Goal: Transaction & Acquisition: Purchase product/service

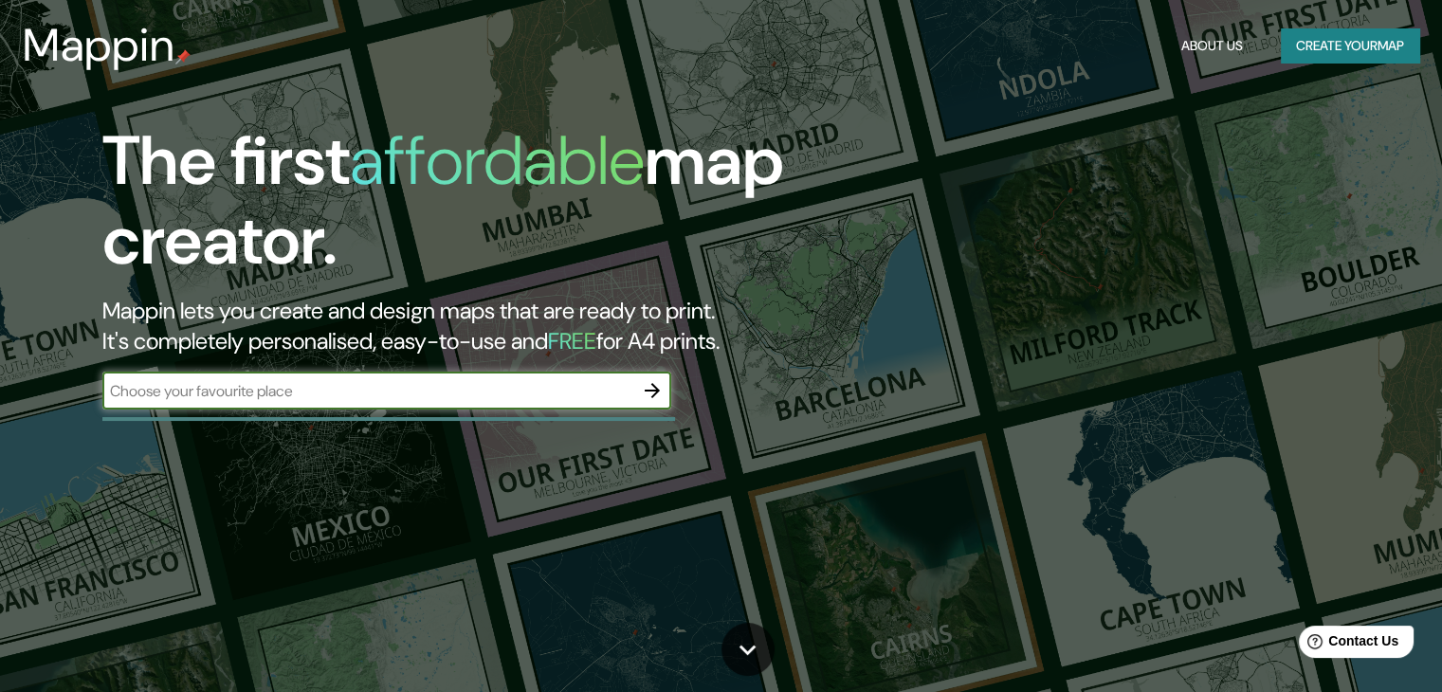
click at [377, 384] on input "text" at bounding box center [367, 391] width 531 height 22
type input "santander de quilichao"
click at [649, 387] on icon "button" at bounding box center [652, 390] width 23 height 23
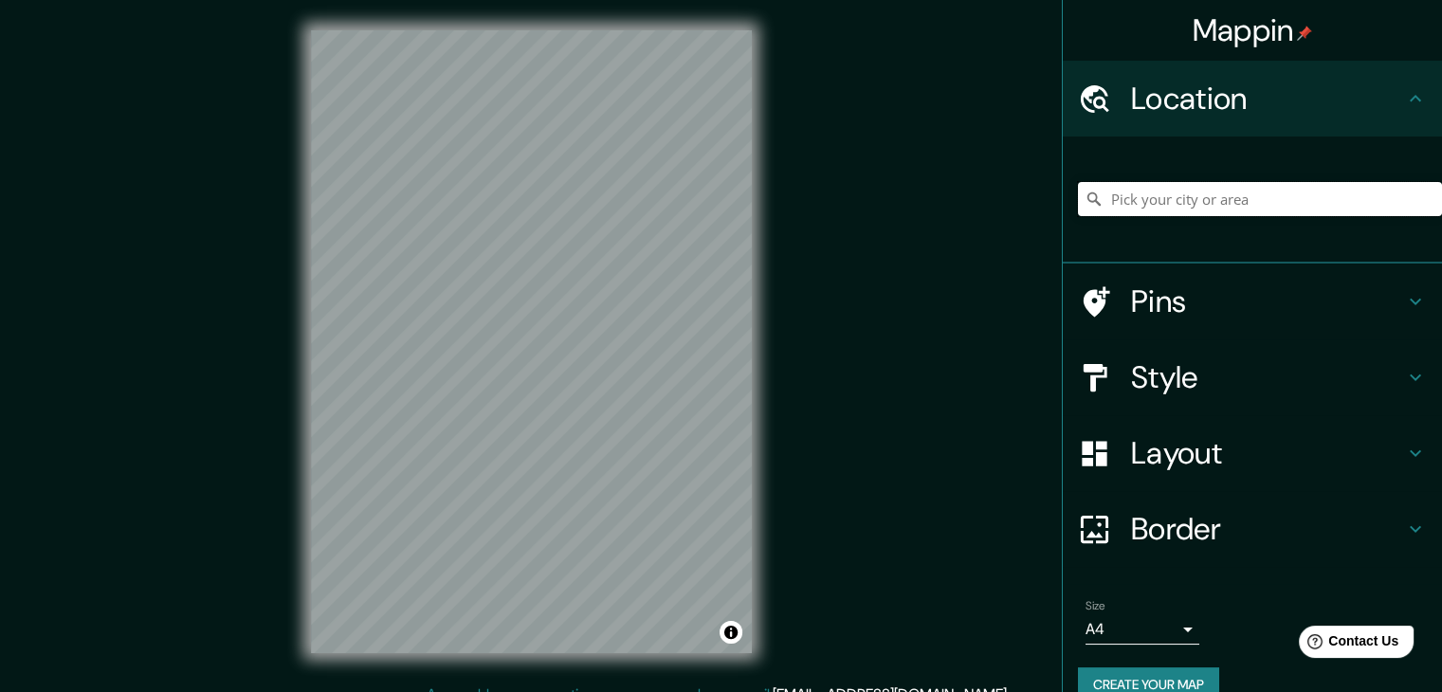
click at [1160, 212] on input "Pick your city or area" at bounding box center [1260, 199] width 364 height 34
click at [1185, 200] on input "Pick your city or area" at bounding box center [1260, 199] width 364 height 34
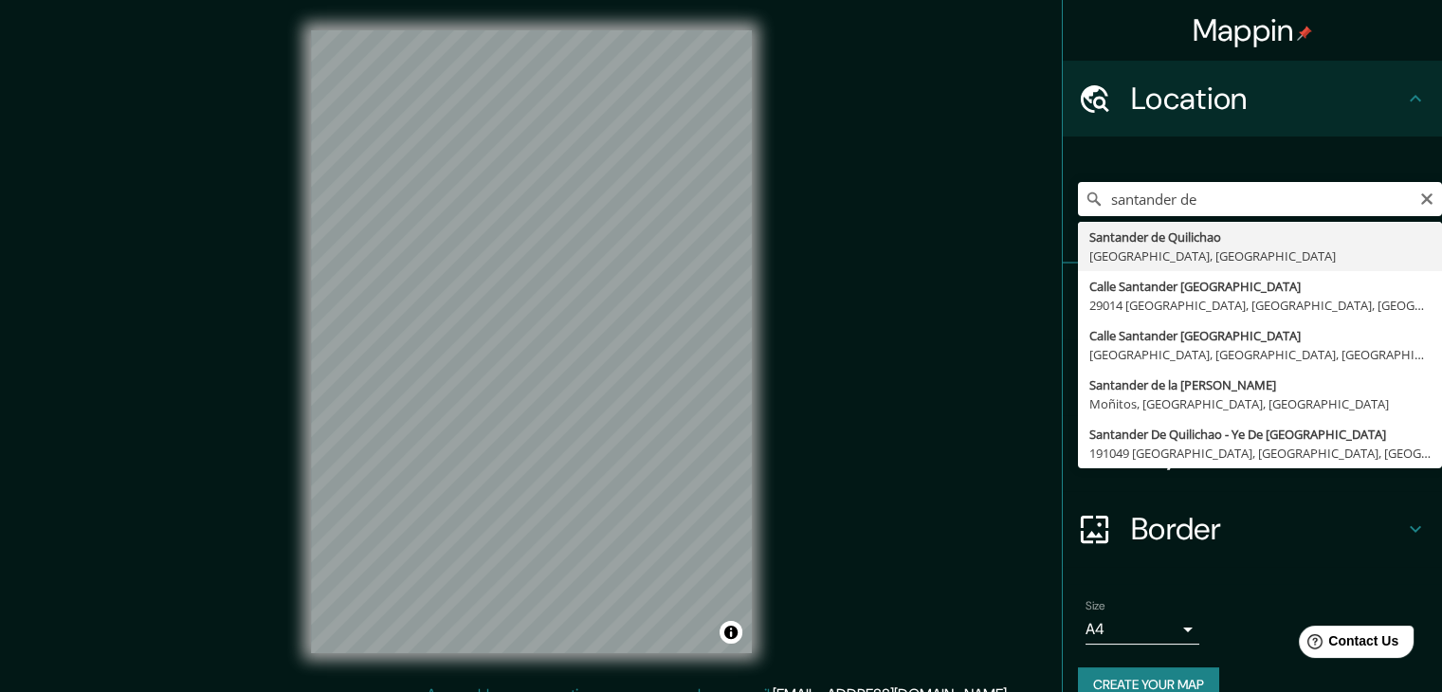
type input "Santander de Quilichao, [GEOGRAPHIC_DATA], [GEOGRAPHIC_DATA]"
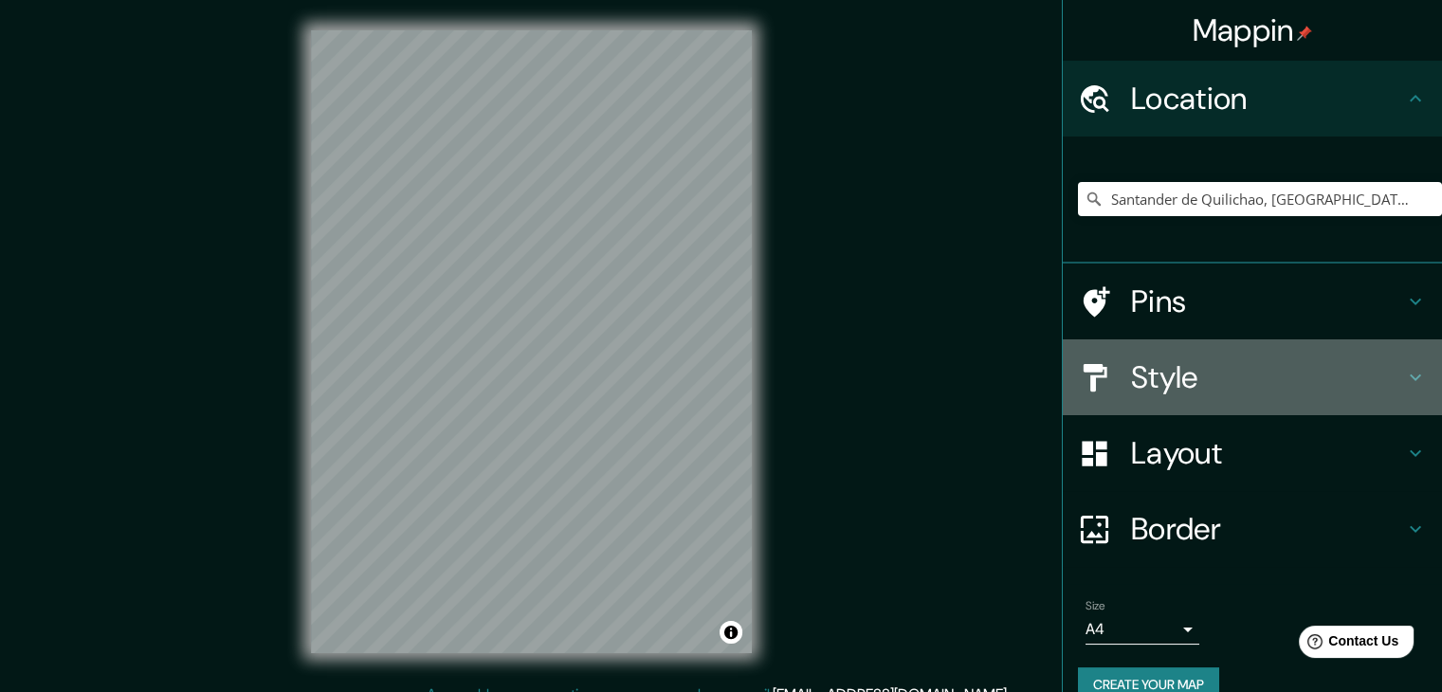
click at [1203, 368] on h4 "Style" at bounding box center [1267, 377] width 273 height 38
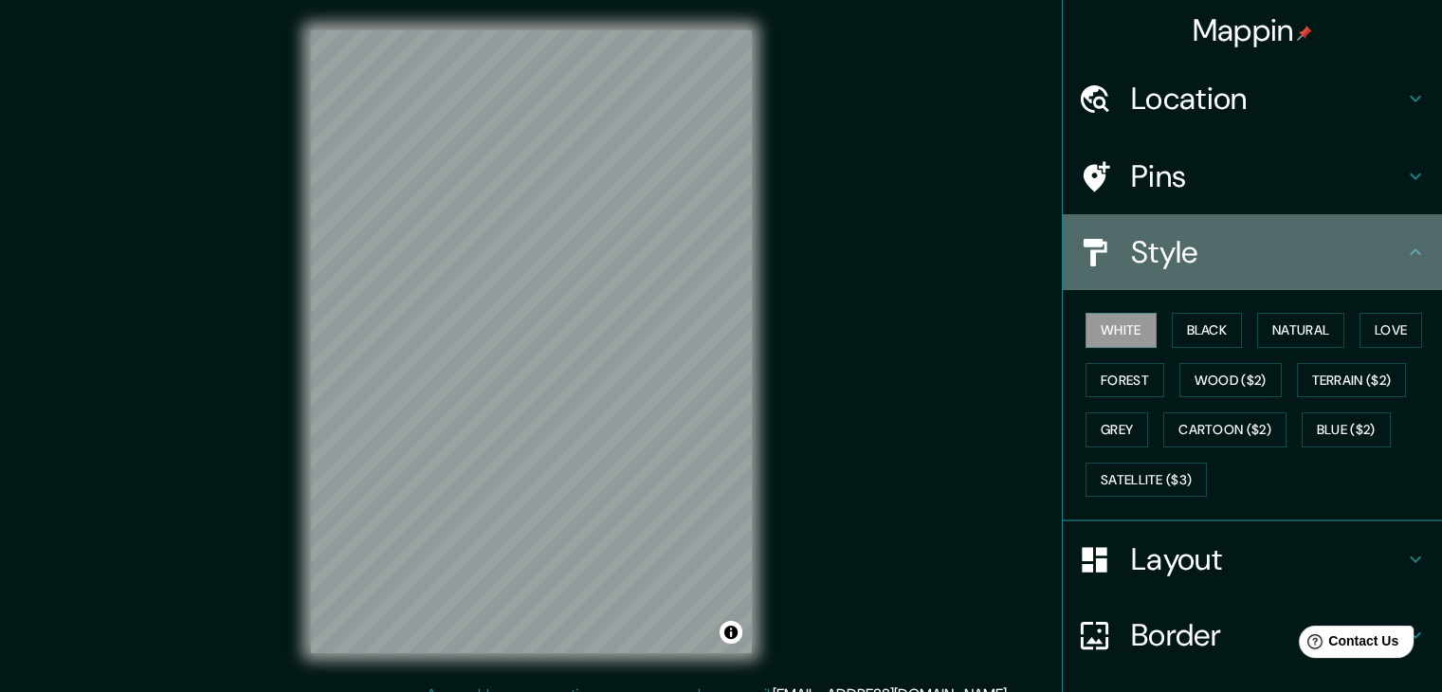
click at [1250, 277] on div "Style" at bounding box center [1252, 252] width 379 height 76
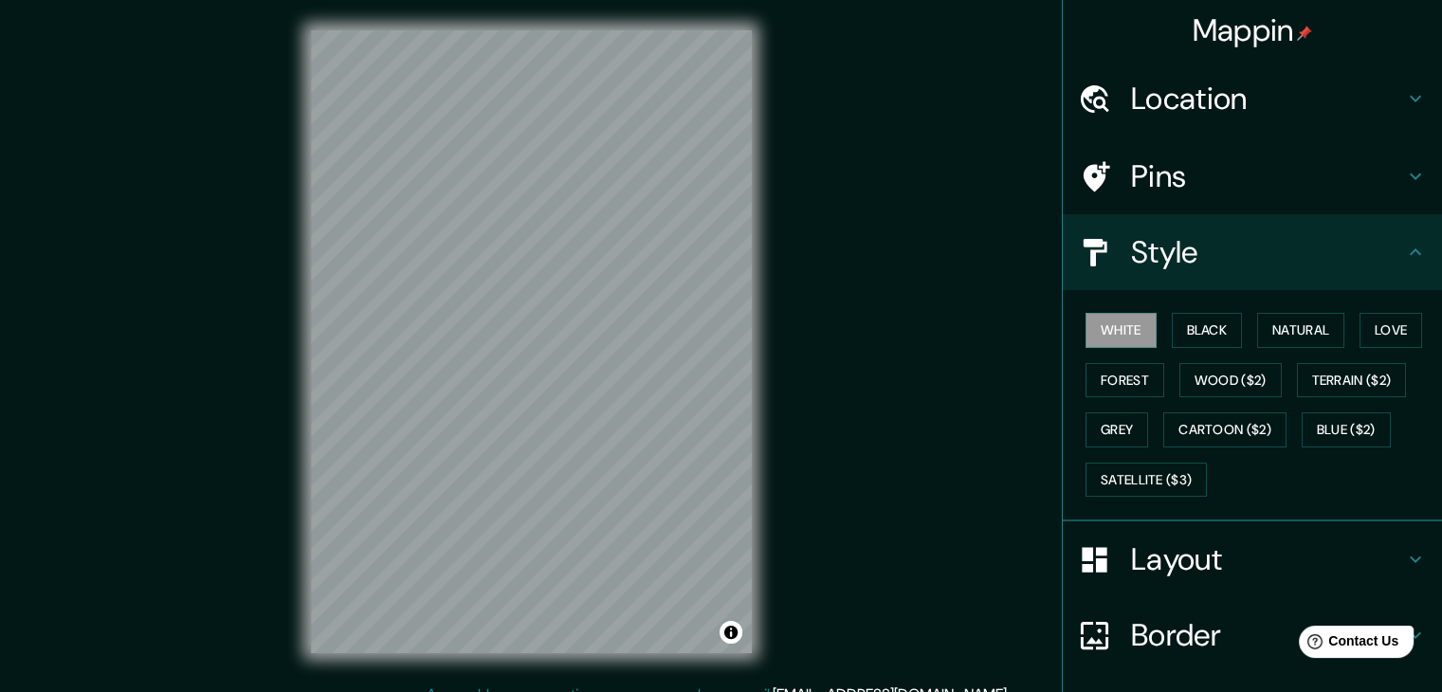
click at [1234, 571] on h4 "Layout" at bounding box center [1267, 560] width 273 height 38
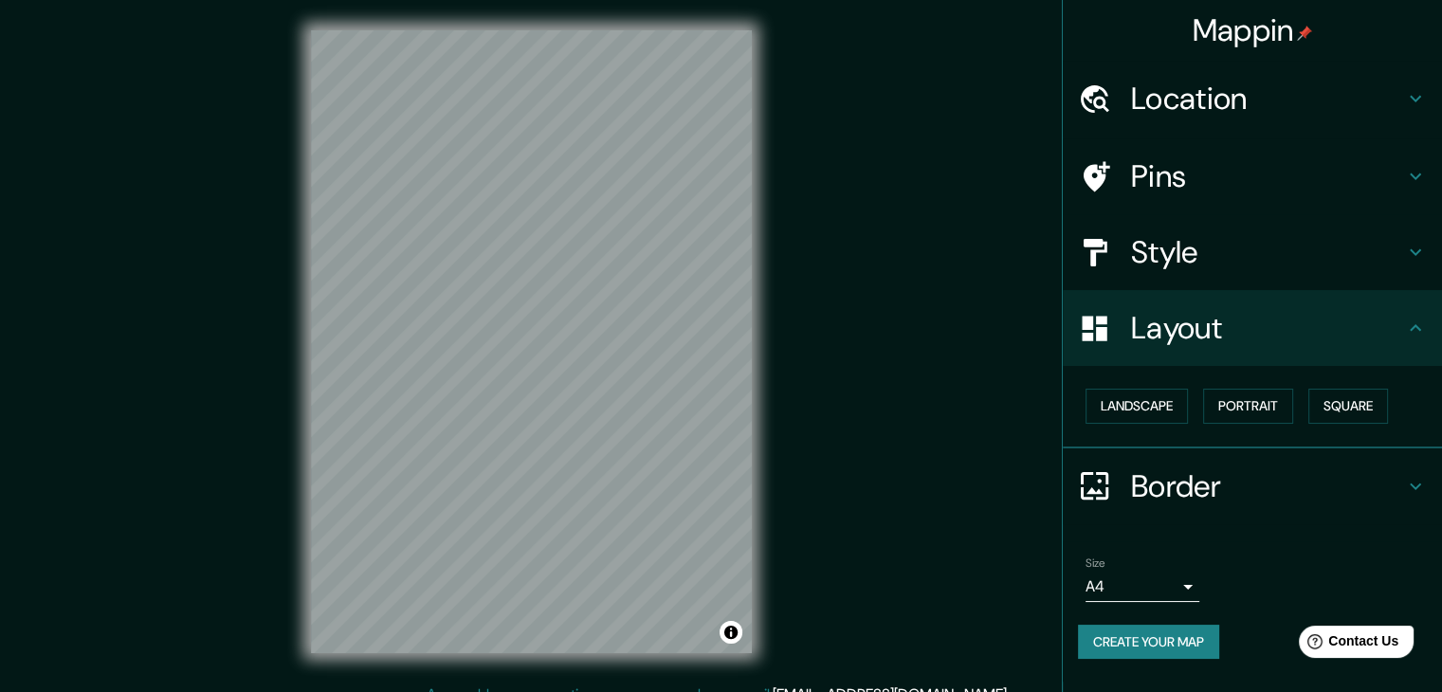
click at [1203, 475] on h4 "Border" at bounding box center [1267, 487] width 273 height 38
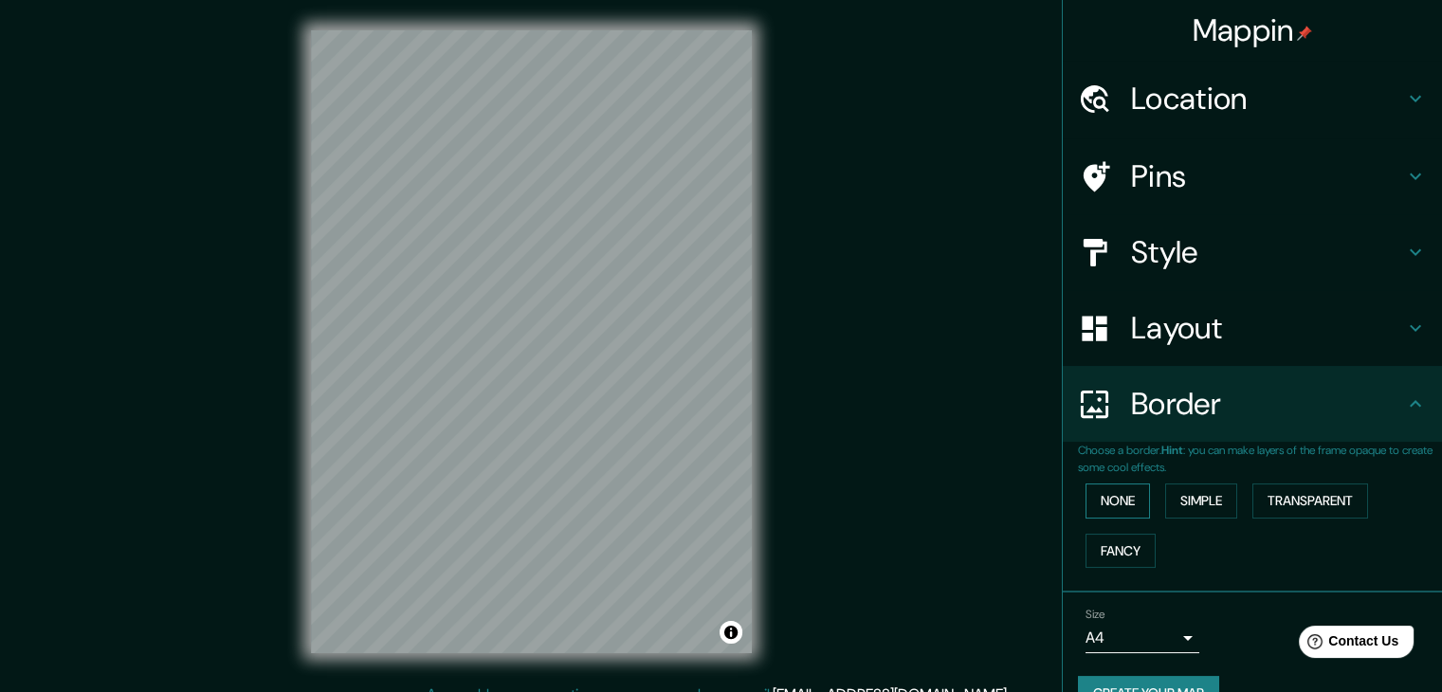
click at [1116, 505] on button "None" at bounding box center [1118, 501] width 64 height 35
click at [1175, 498] on button "Simple" at bounding box center [1202, 501] width 72 height 35
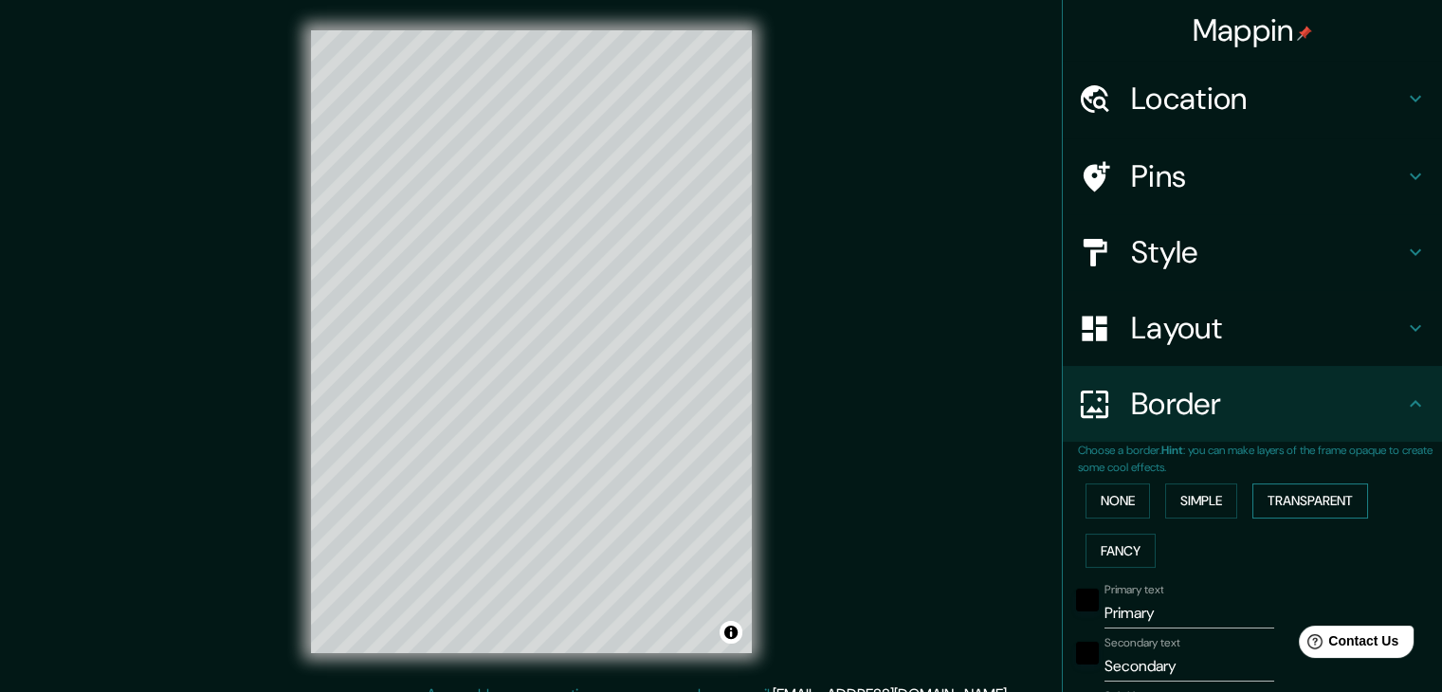
click at [1278, 492] on button "Transparent" at bounding box center [1311, 501] width 116 height 35
click at [1121, 550] on button "Fancy" at bounding box center [1121, 551] width 70 height 35
click at [1107, 498] on button "None" at bounding box center [1118, 501] width 64 height 35
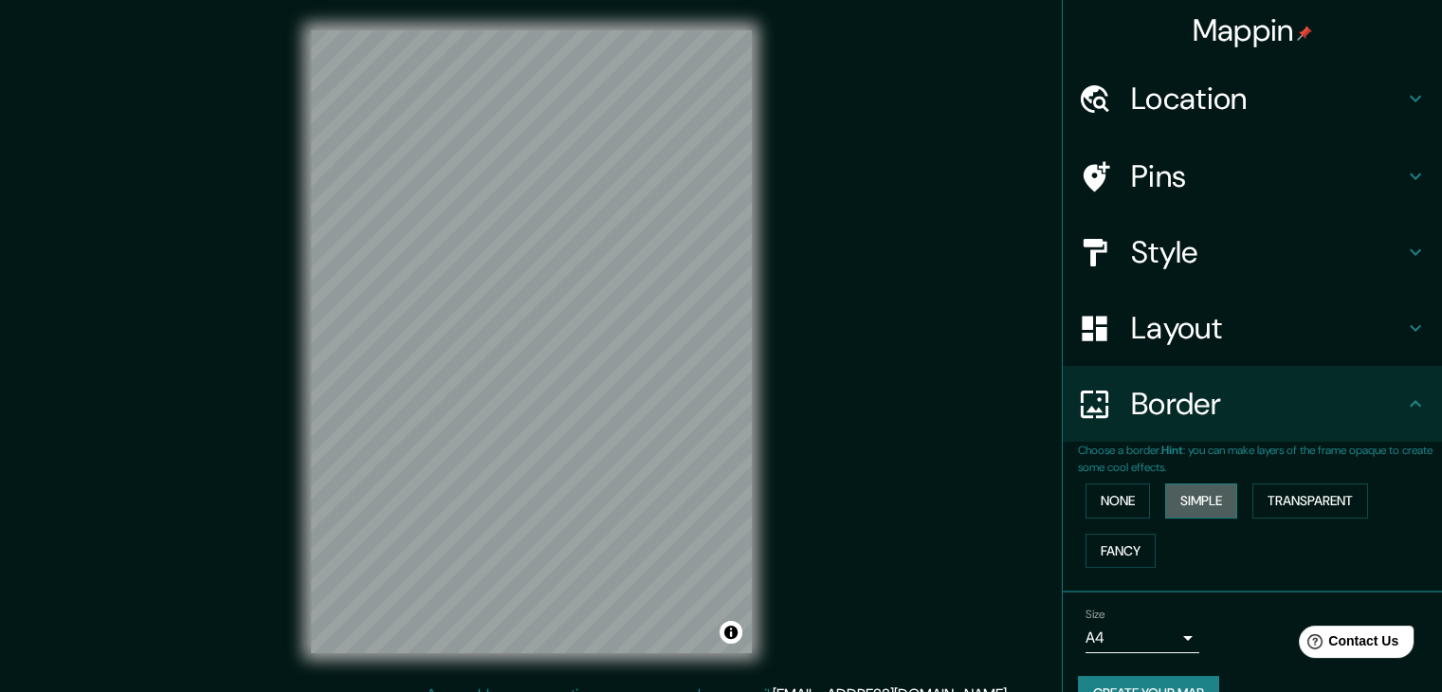
click at [1196, 487] on button "Simple" at bounding box center [1202, 501] width 72 height 35
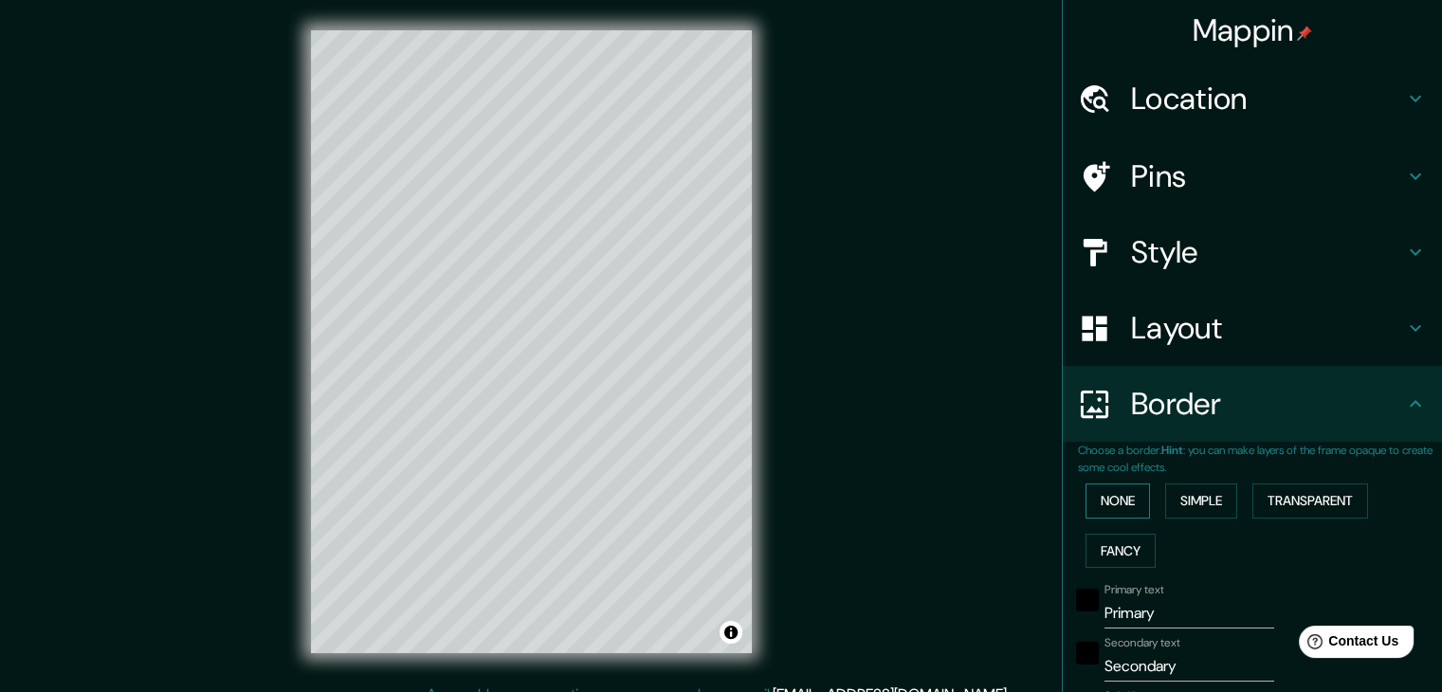
click at [1115, 495] on button "None" at bounding box center [1118, 501] width 64 height 35
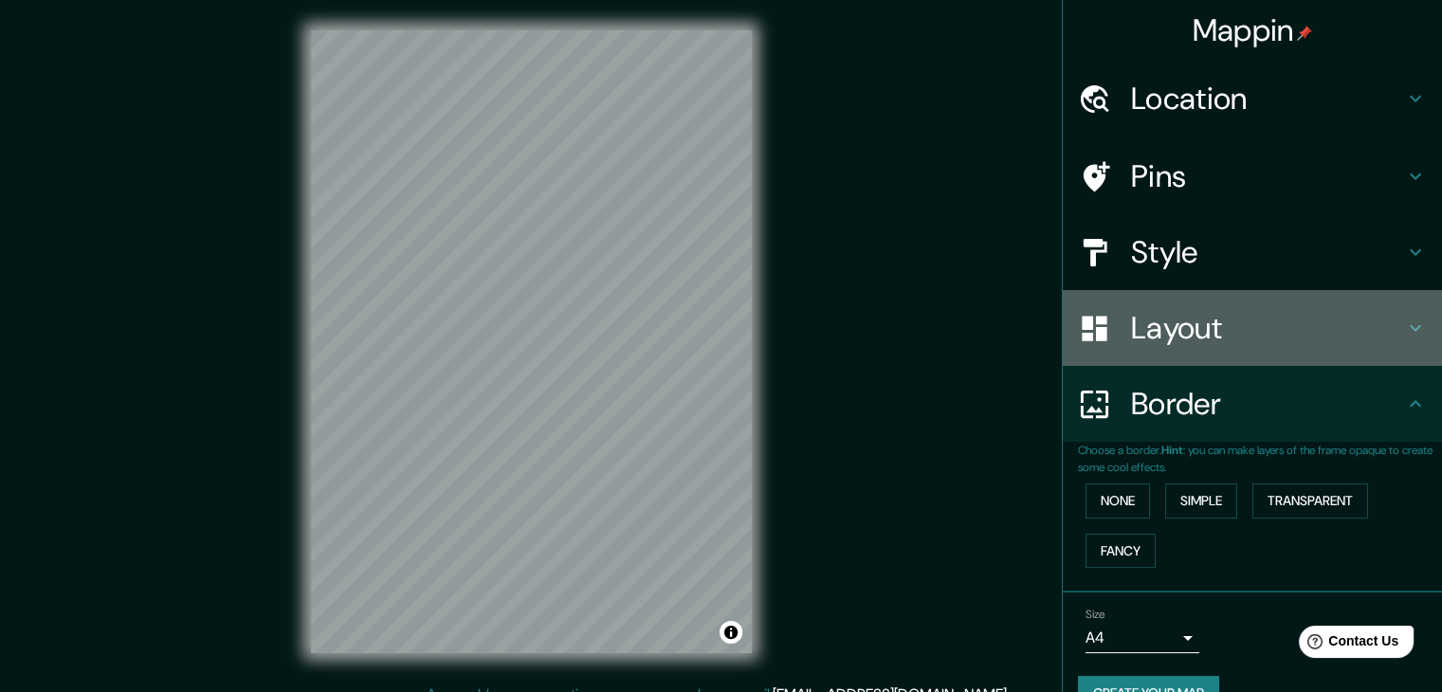
click at [1162, 340] on h4 "Layout" at bounding box center [1267, 328] width 273 height 38
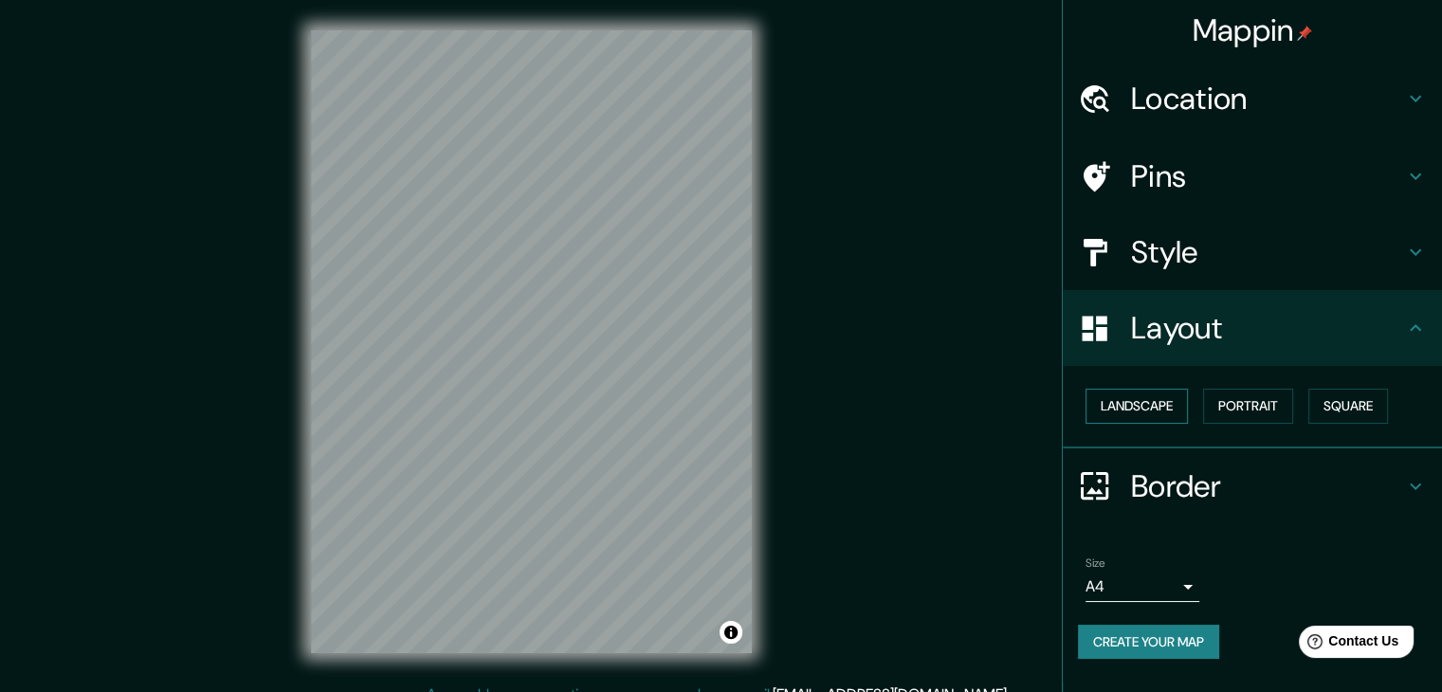
click at [1147, 407] on button "Landscape" at bounding box center [1137, 406] width 102 height 35
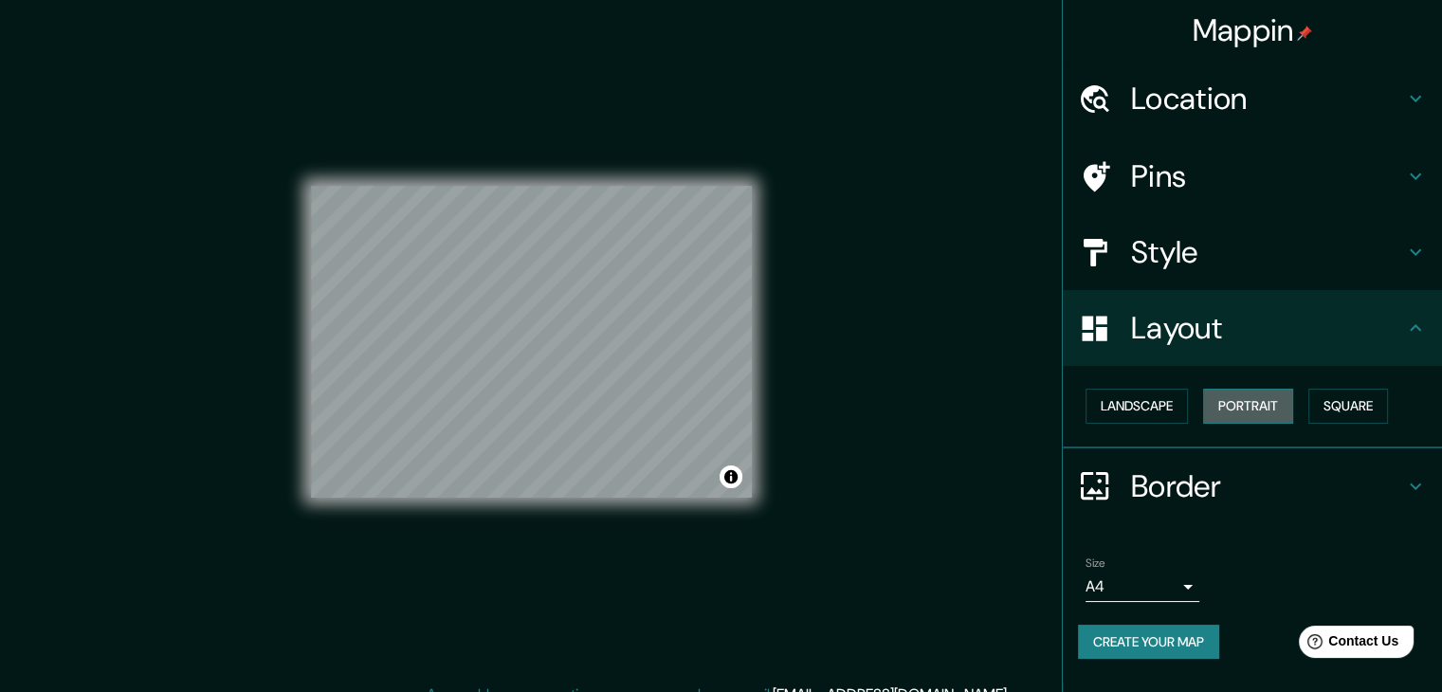
click at [1277, 403] on button "Portrait" at bounding box center [1248, 406] width 90 height 35
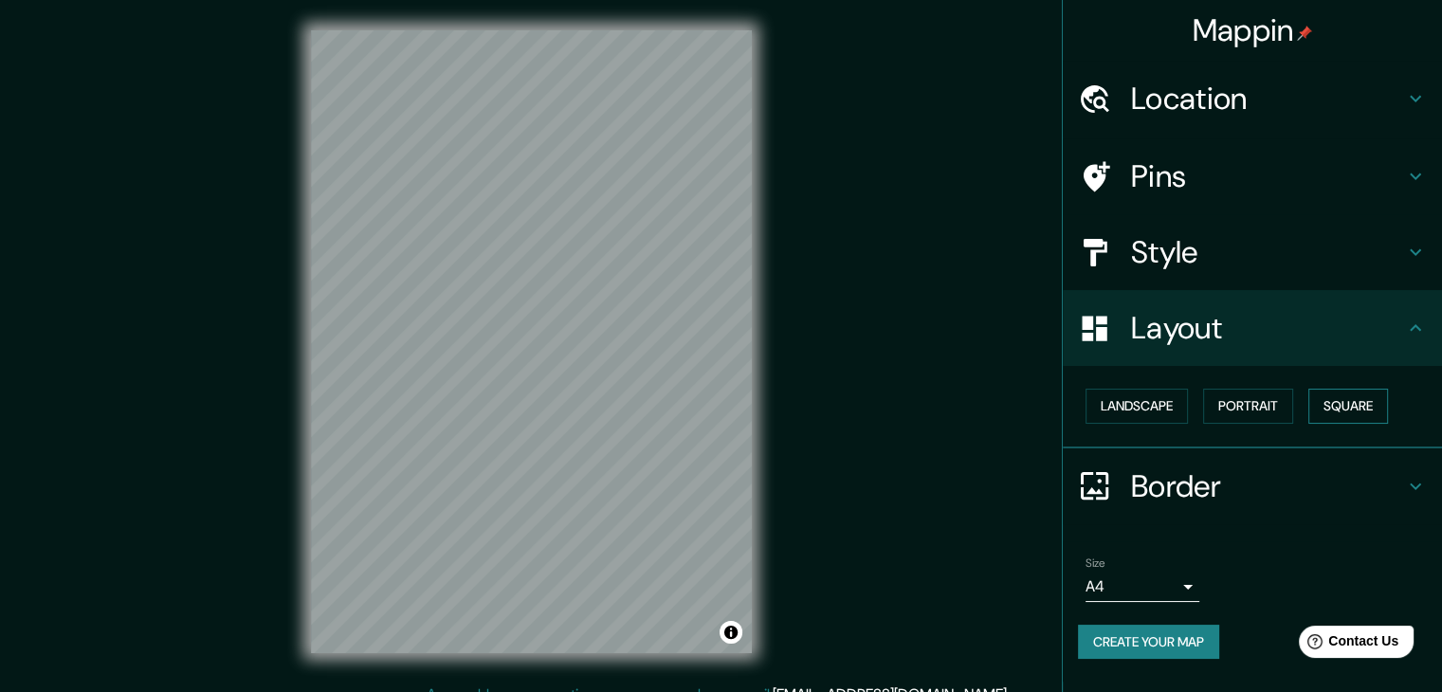
click at [1350, 402] on button "Square" at bounding box center [1349, 406] width 80 height 35
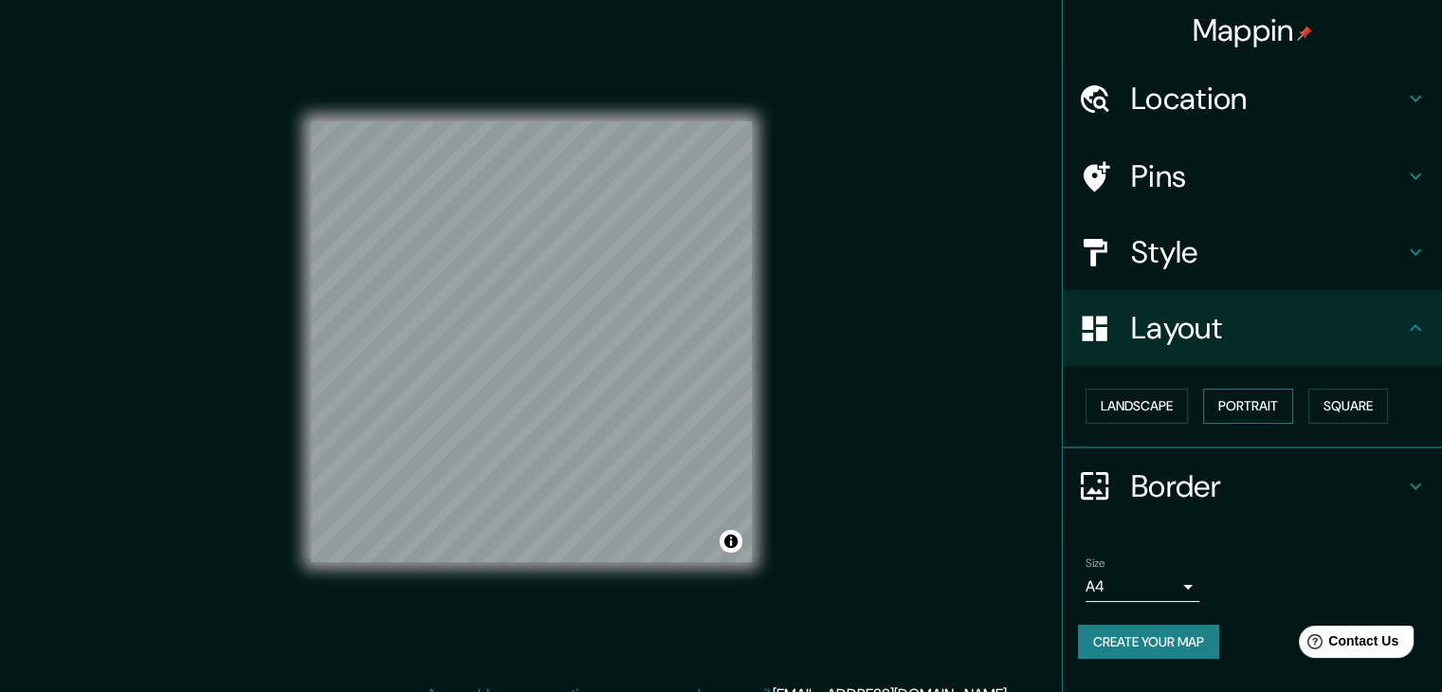
click at [1233, 410] on button "Portrait" at bounding box center [1248, 406] width 90 height 35
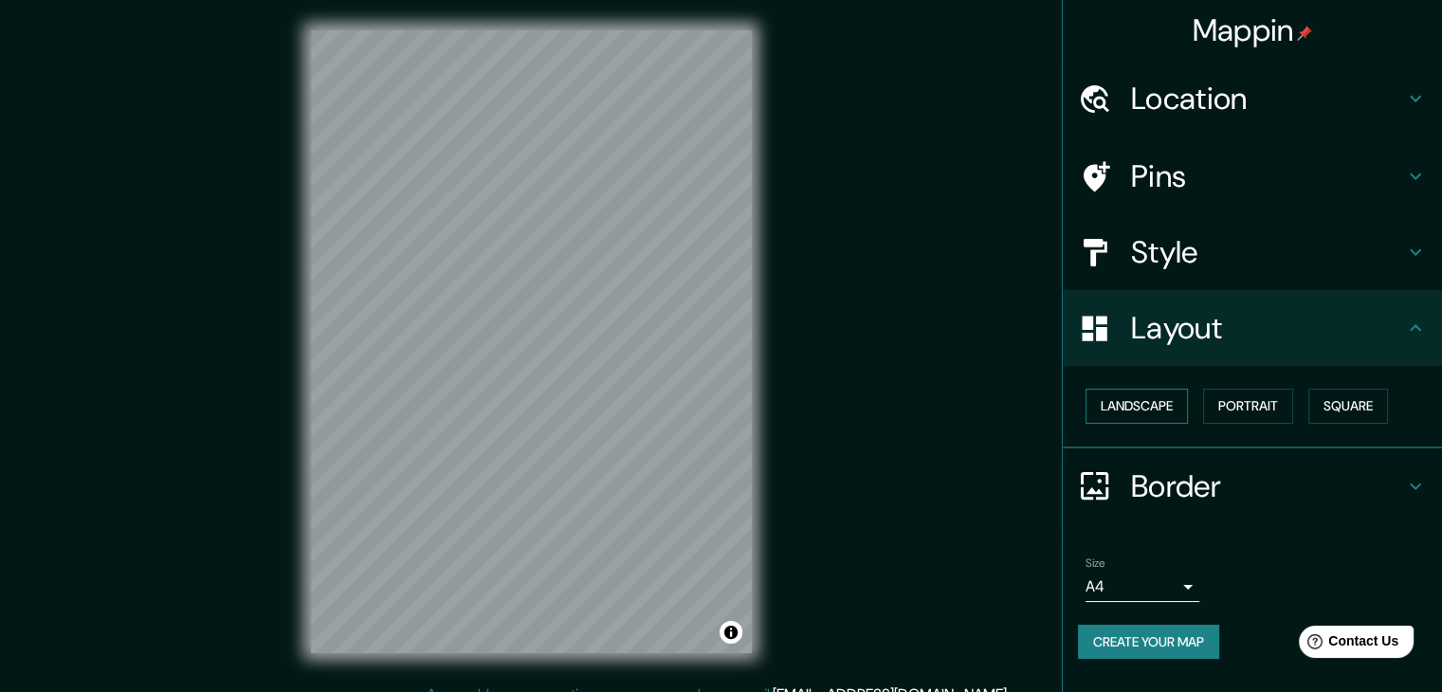
click at [1176, 409] on button "Landscape" at bounding box center [1137, 406] width 102 height 35
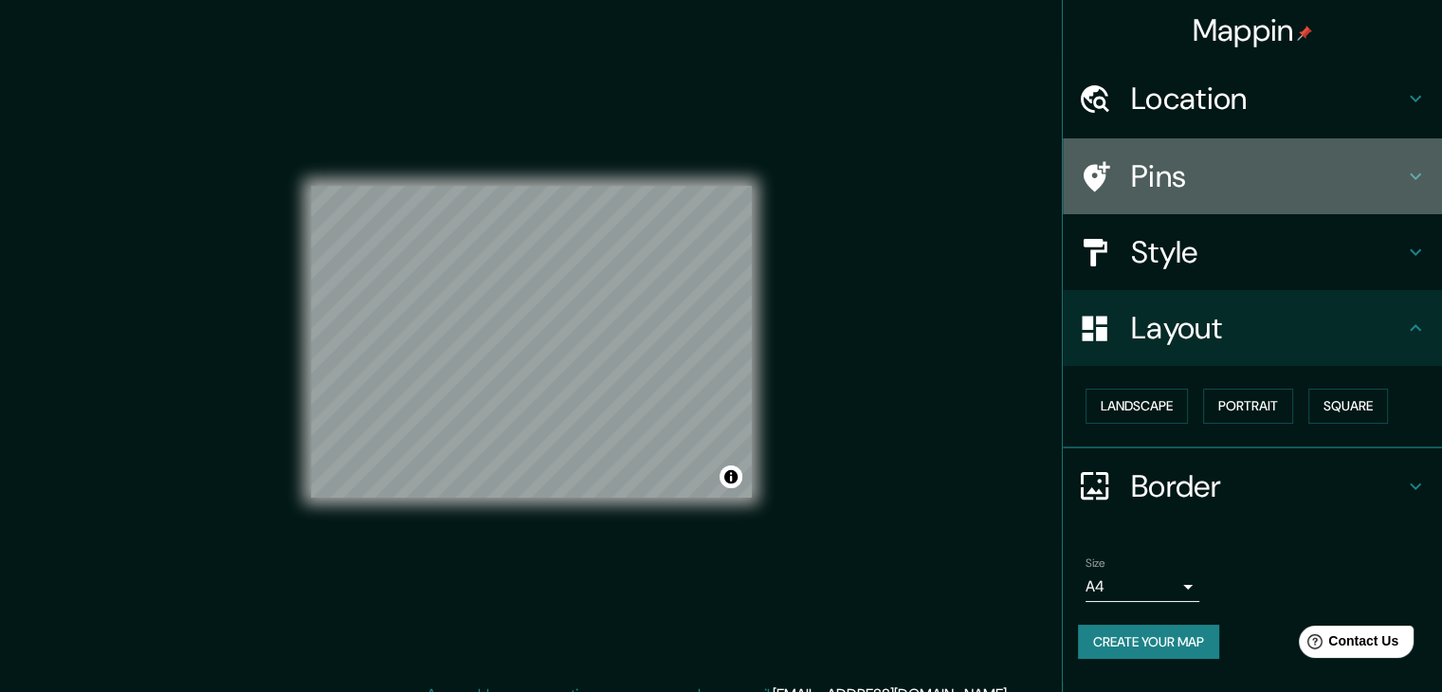
click at [1174, 167] on h4 "Pins" at bounding box center [1267, 176] width 273 height 38
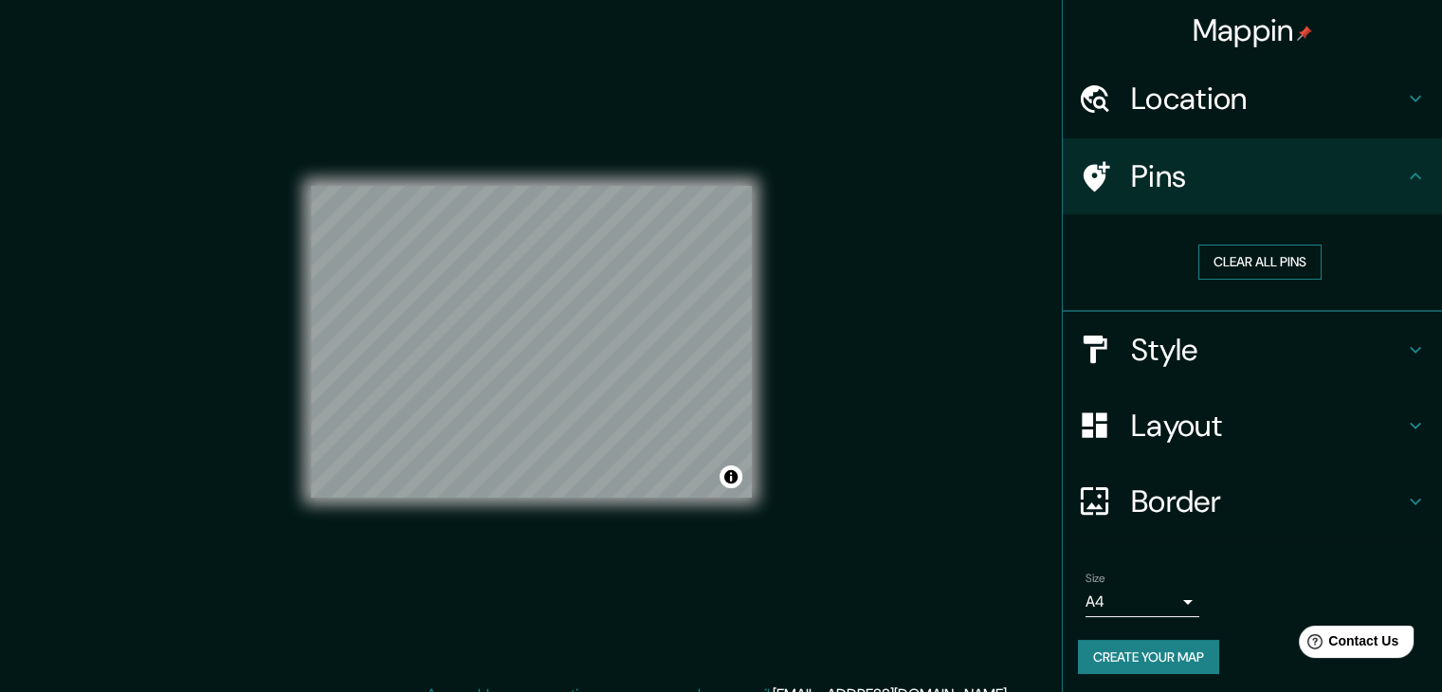
click at [1226, 256] on button "Clear all pins" at bounding box center [1260, 262] width 123 height 35
click at [1225, 258] on button "Clear all pins" at bounding box center [1260, 262] width 123 height 35
click at [1185, 342] on h4 "Style" at bounding box center [1267, 350] width 273 height 38
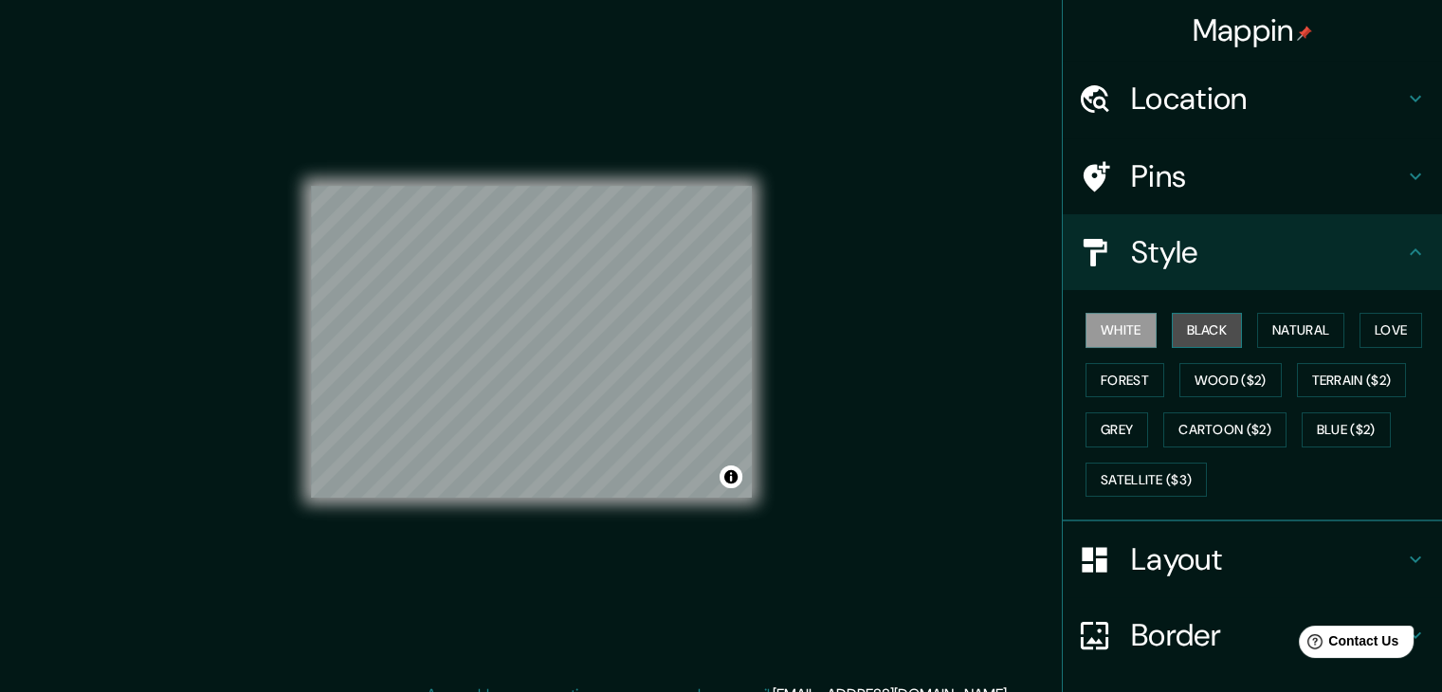
click at [1192, 332] on button "Black" at bounding box center [1207, 330] width 71 height 35
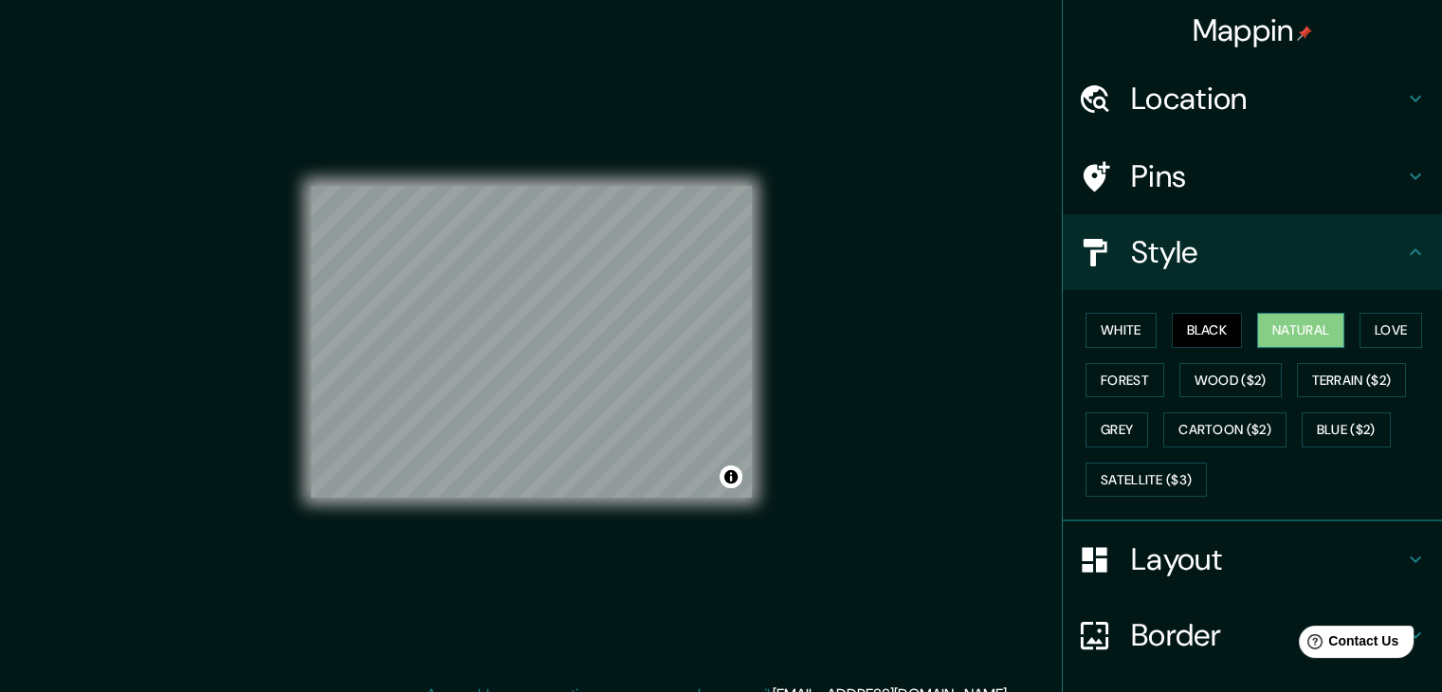
click at [1273, 331] on button "Natural" at bounding box center [1301, 330] width 87 height 35
click at [1377, 327] on button "Love" at bounding box center [1391, 330] width 63 height 35
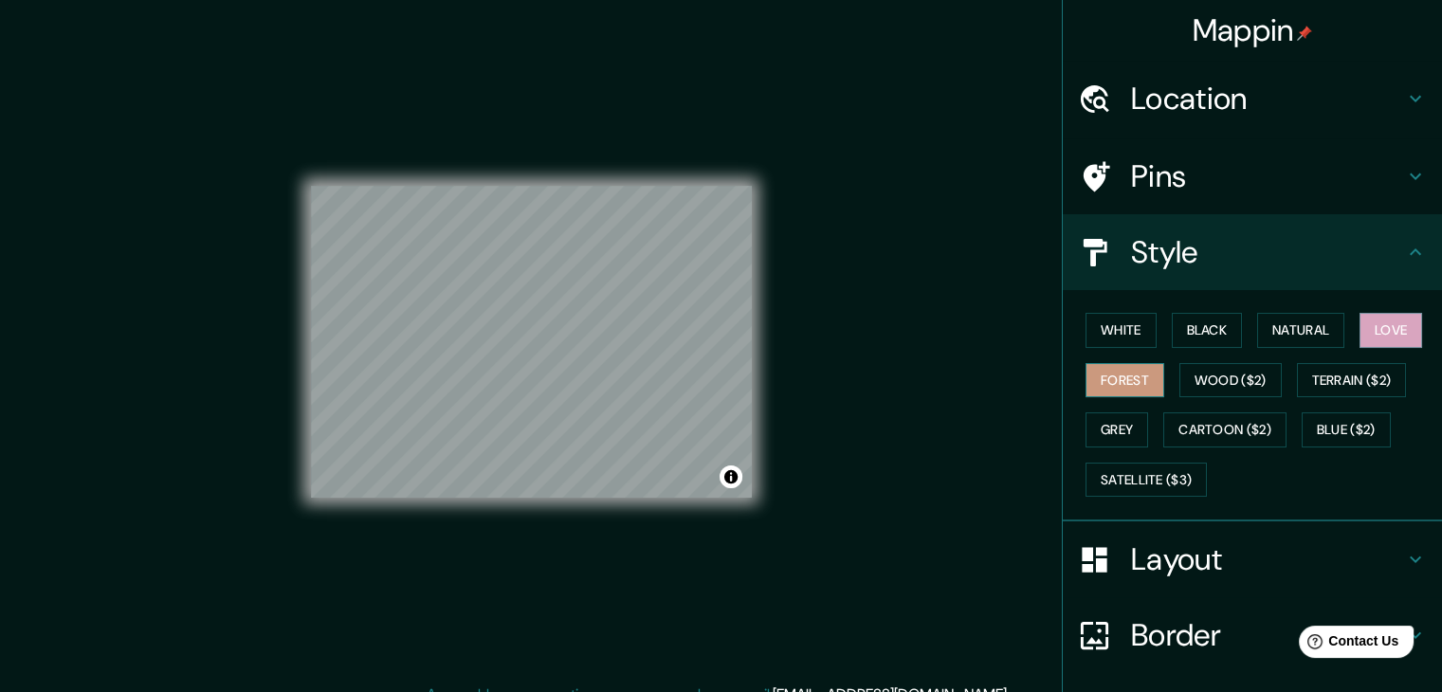
click at [1127, 380] on button "Forest" at bounding box center [1125, 380] width 79 height 35
click at [1206, 383] on button "Wood ($2)" at bounding box center [1231, 380] width 102 height 35
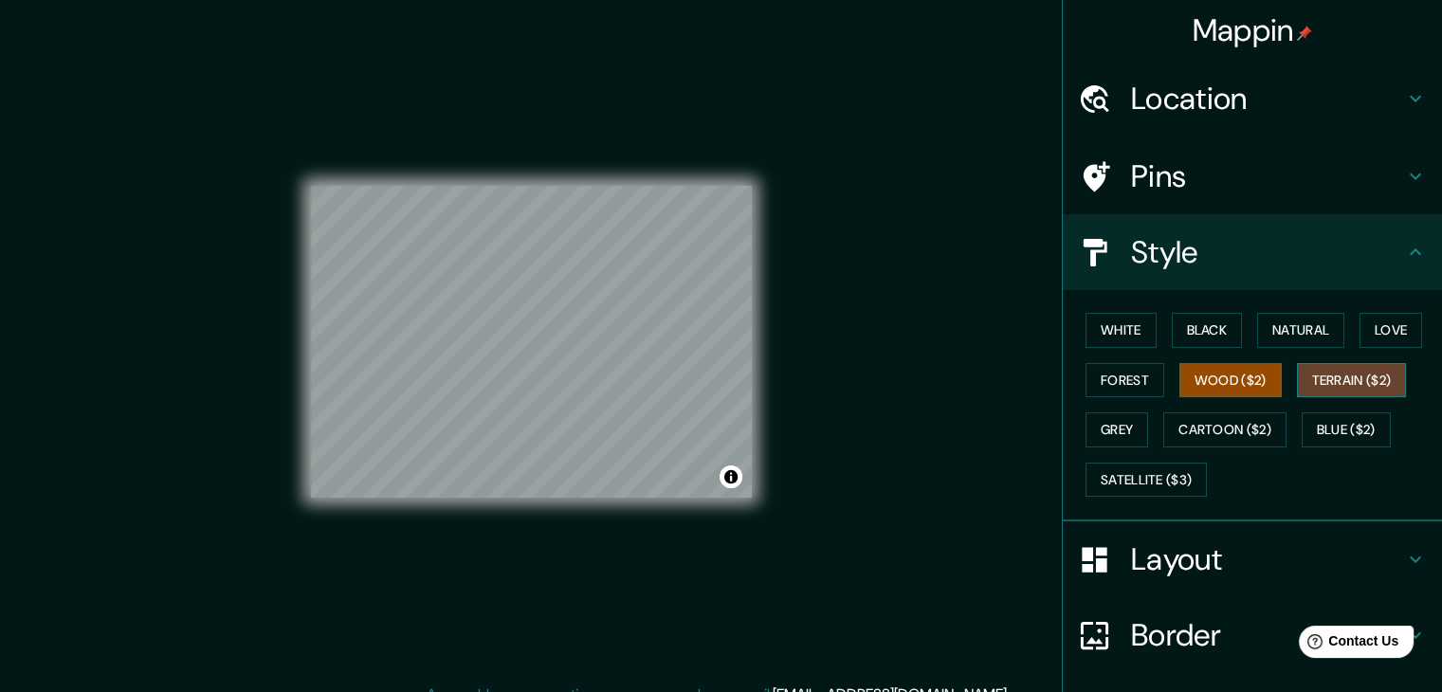
click at [1325, 377] on button "Terrain ($2)" at bounding box center [1352, 380] width 110 height 35
click at [1101, 418] on button "Grey" at bounding box center [1117, 430] width 63 height 35
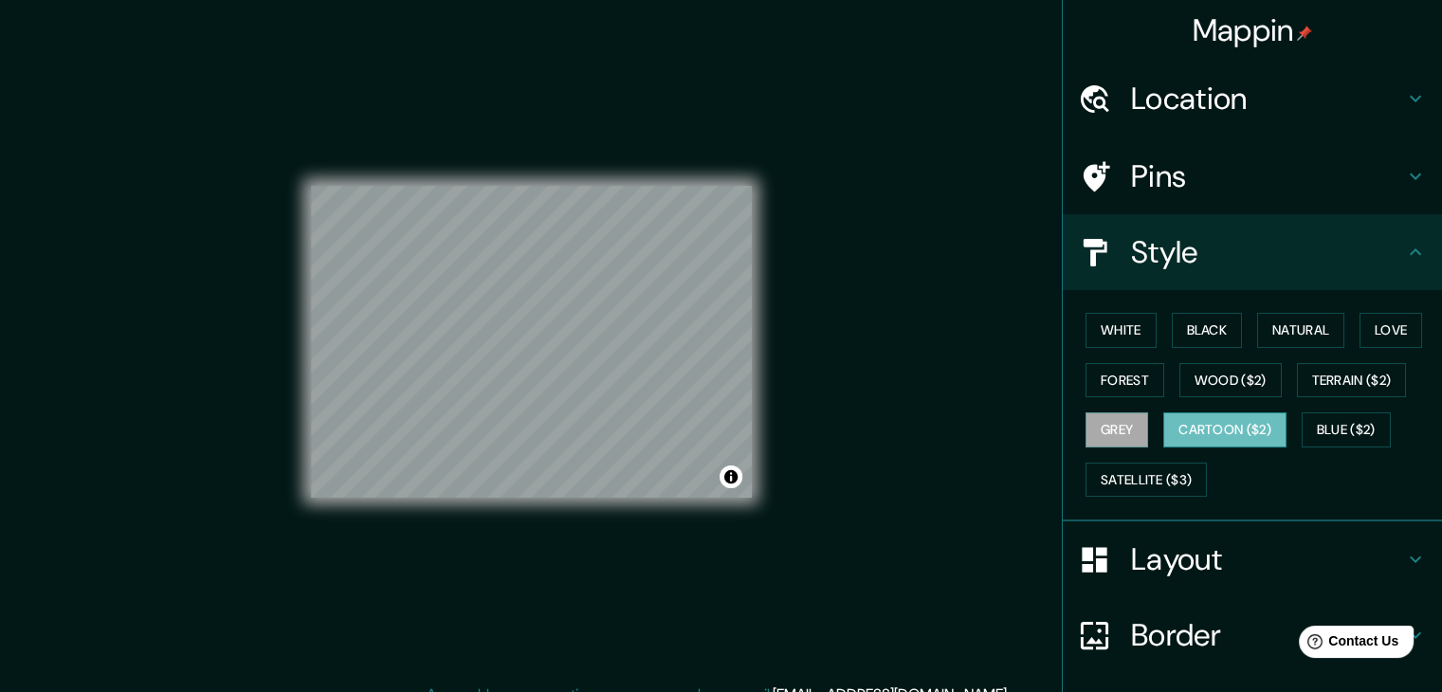
click at [1197, 429] on button "Cartoon ($2)" at bounding box center [1225, 430] width 123 height 35
click at [1326, 430] on button "Blue ($2)" at bounding box center [1346, 430] width 89 height 35
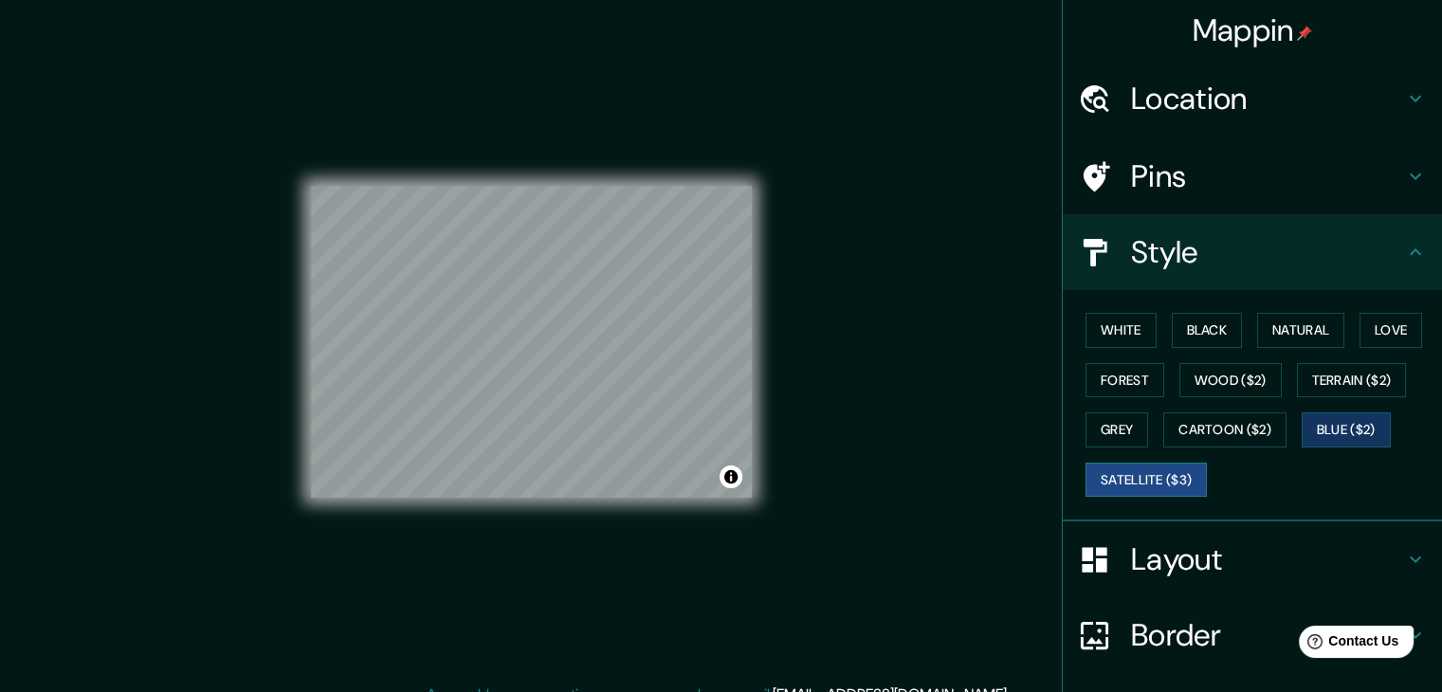
click at [1143, 471] on button "Satellite ($3)" at bounding box center [1146, 480] width 121 height 35
click at [1112, 327] on button "White" at bounding box center [1121, 330] width 71 height 35
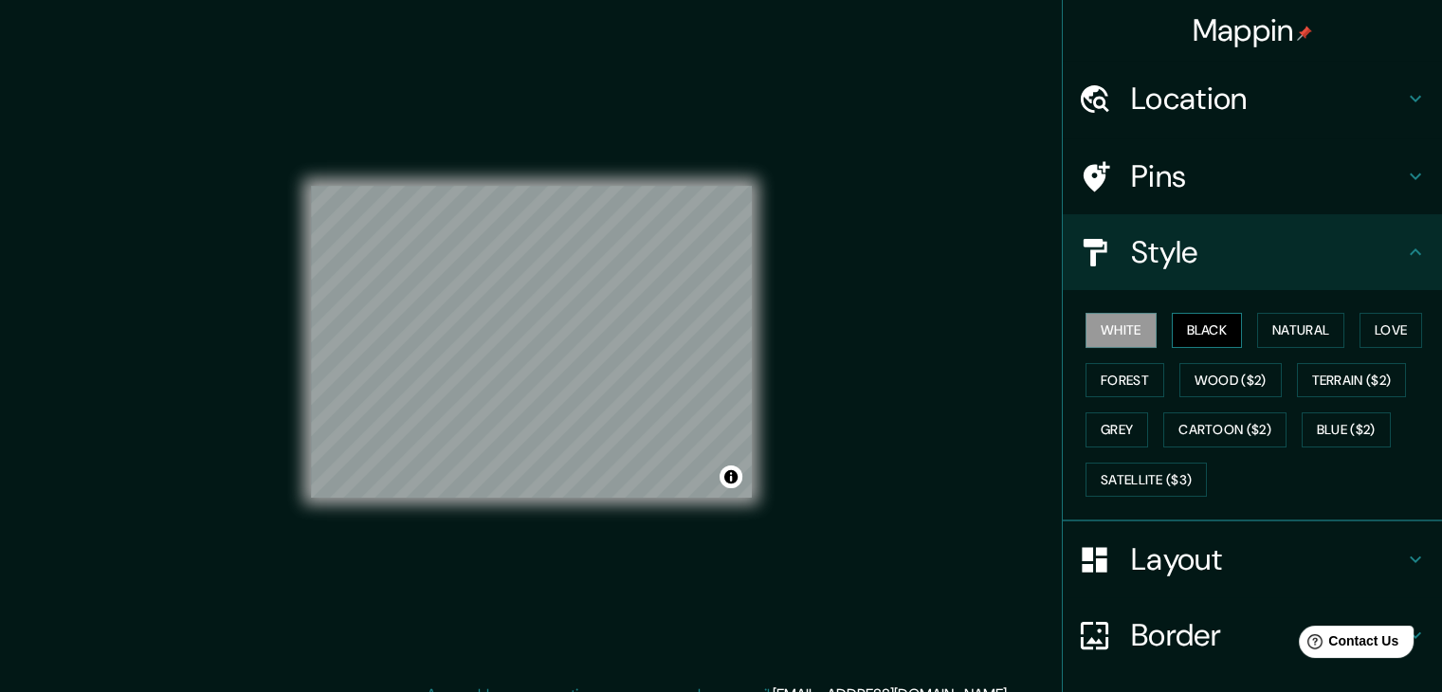
click at [1217, 329] on button "Black" at bounding box center [1207, 330] width 71 height 35
click at [1295, 329] on button "Natural" at bounding box center [1301, 330] width 87 height 35
drag, startPoint x: 642, startPoint y: 338, endPoint x: 593, endPoint y: 392, distance: 73.2
click at [623, 365] on div at bounding box center [630, 357] width 15 height 15
click at [585, 362] on div at bounding box center [592, 365] width 15 height 15
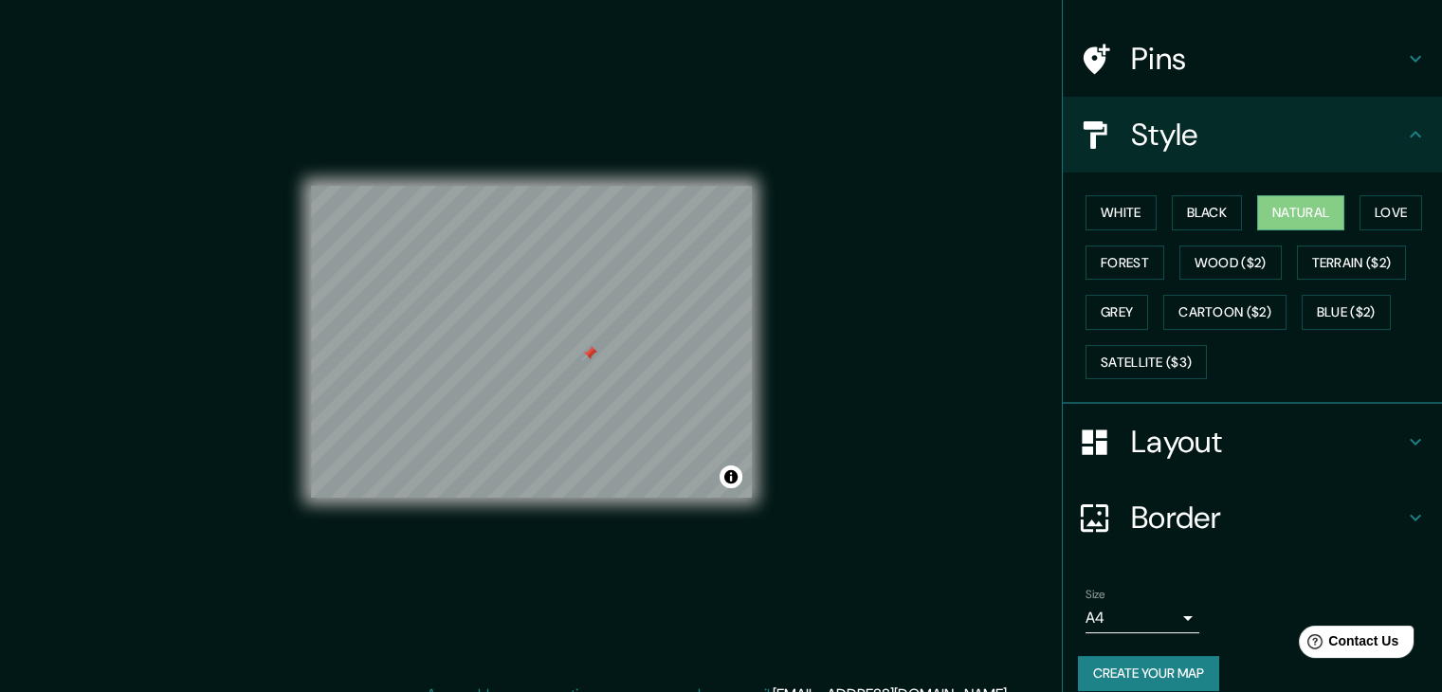
scroll to position [137, 0]
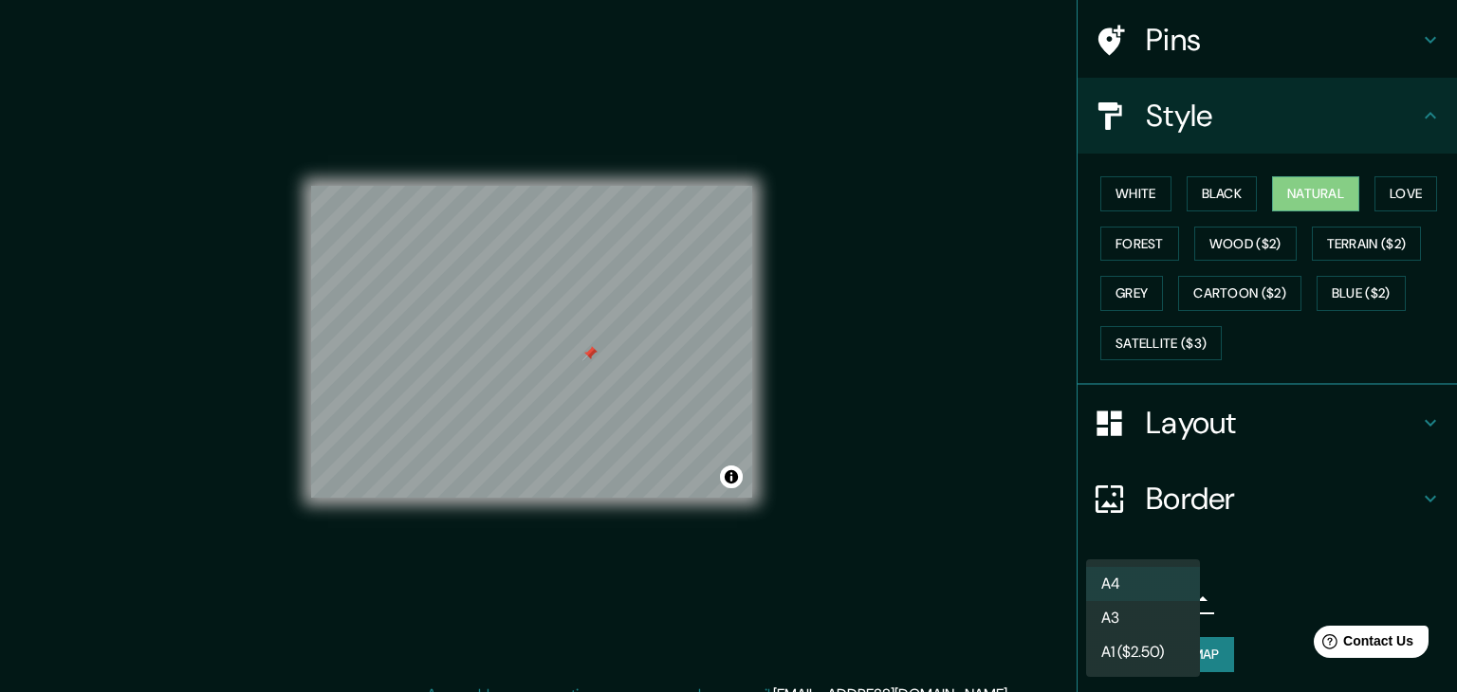
click at [1146, 601] on body "Mappin Location [GEOGRAPHIC_DATA], [GEOGRAPHIC_DATA], [GEOGRAPHIC_DATA] Pins St…" at bounding box center [728, 346] width 1457 height 692
click at [1263, 608] on div at bounding box center [728, 346] width 1457 height 692
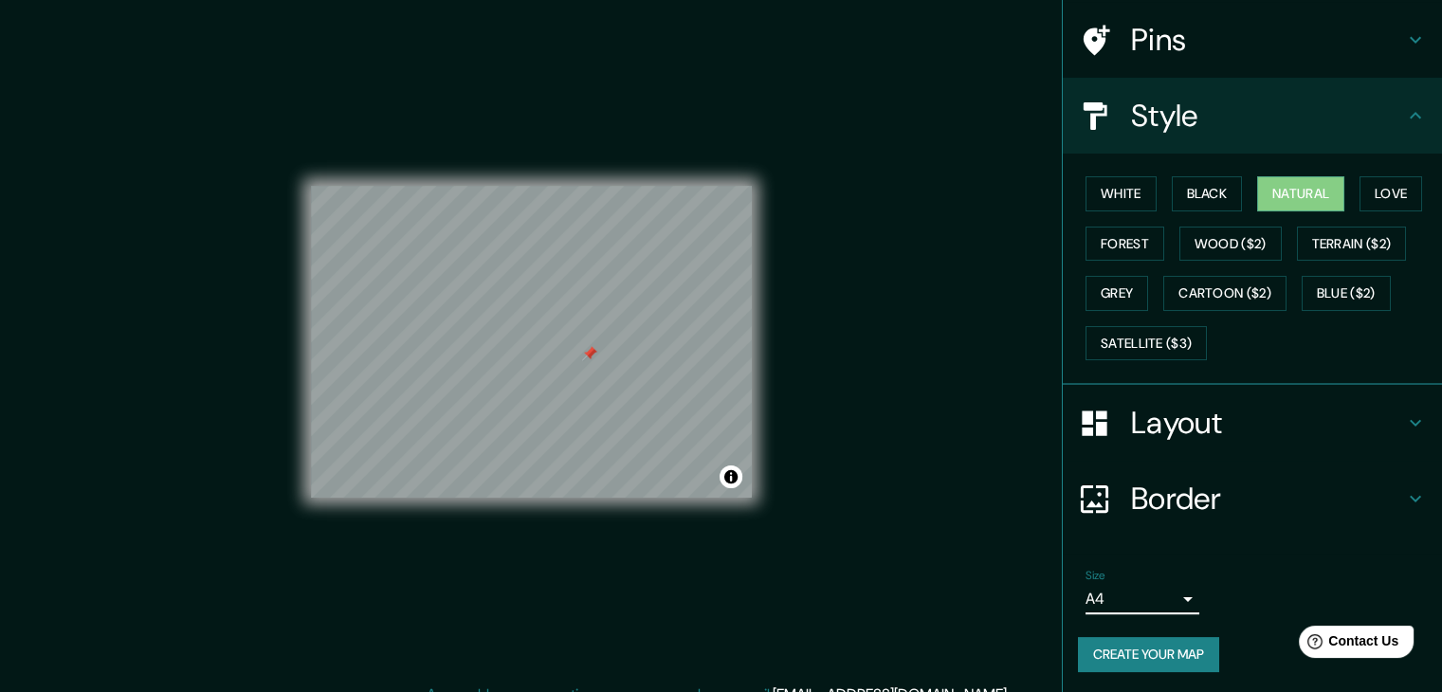
click at [1174, 649] on button "Create your map" at bounding box center [1148, 654] width 141 height 35
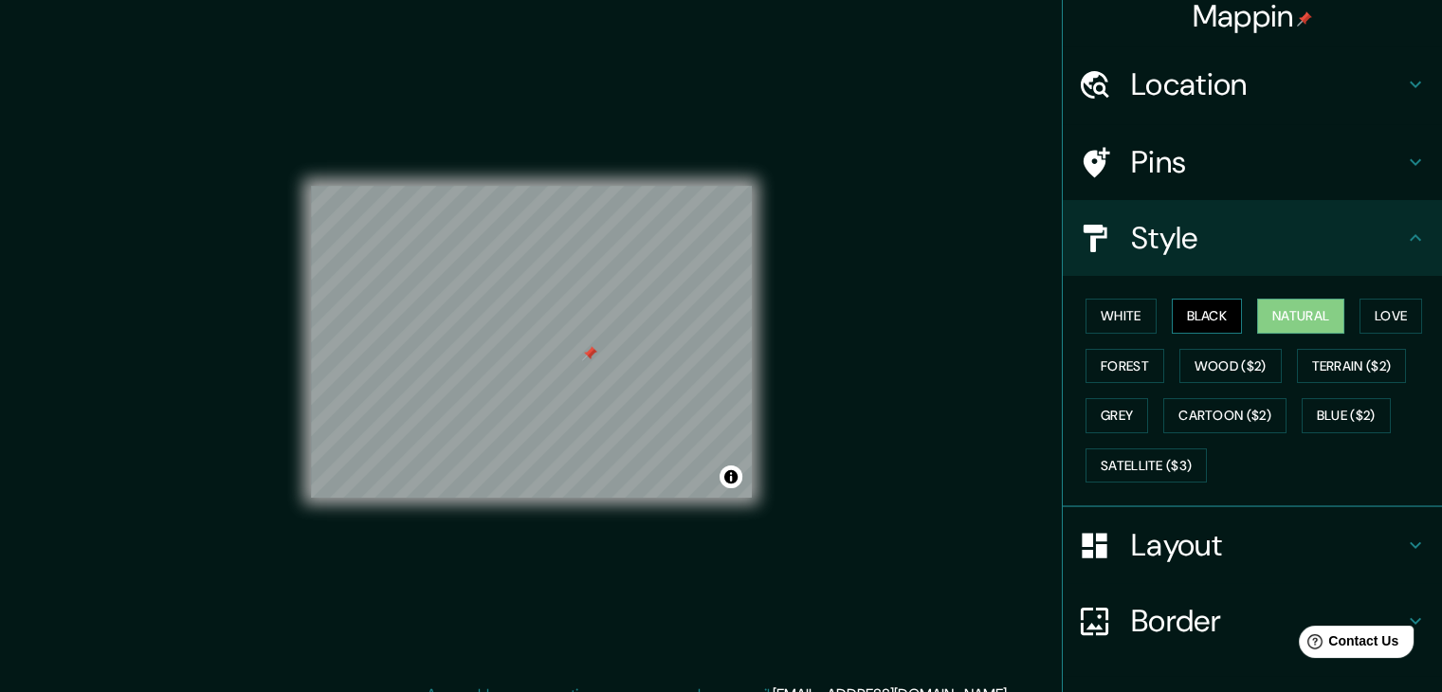
scroll to position [0, 0]
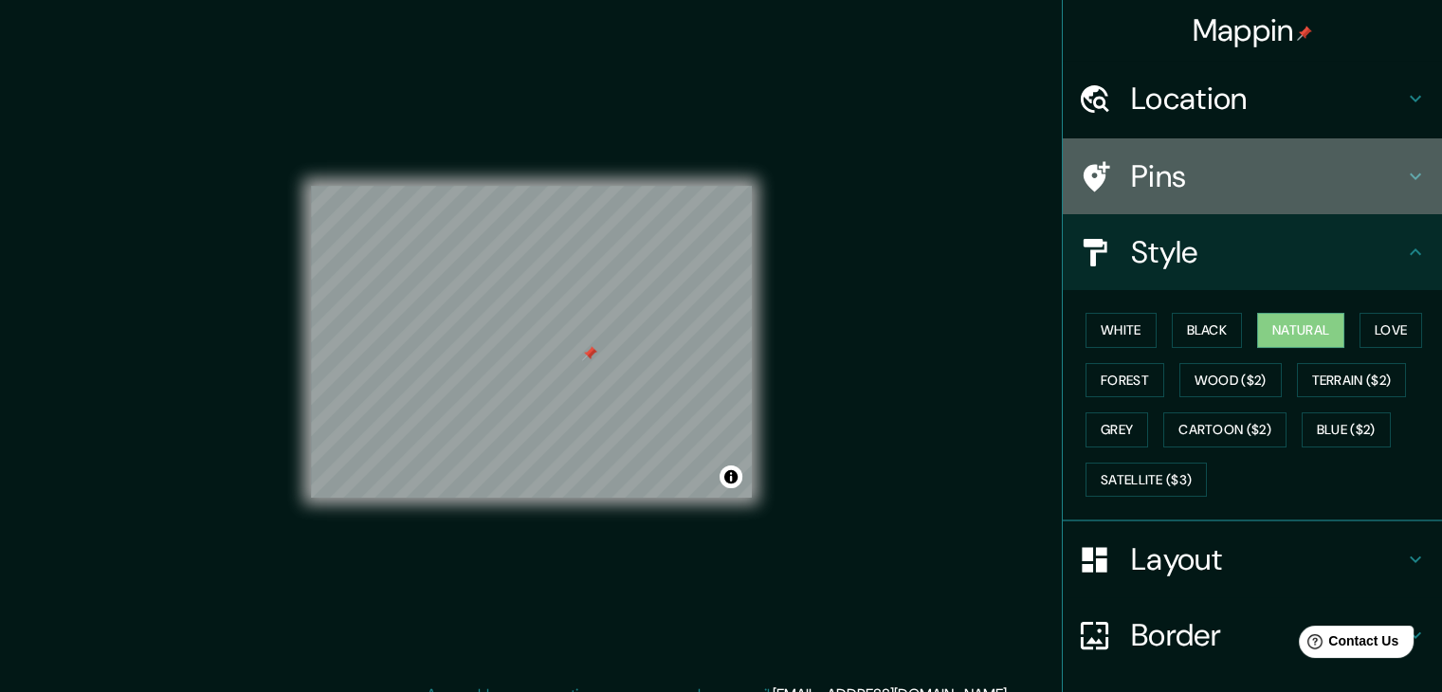
click at [1223, 202] on div "Pins" at bounding box center [1252, 176] width 379 height 76
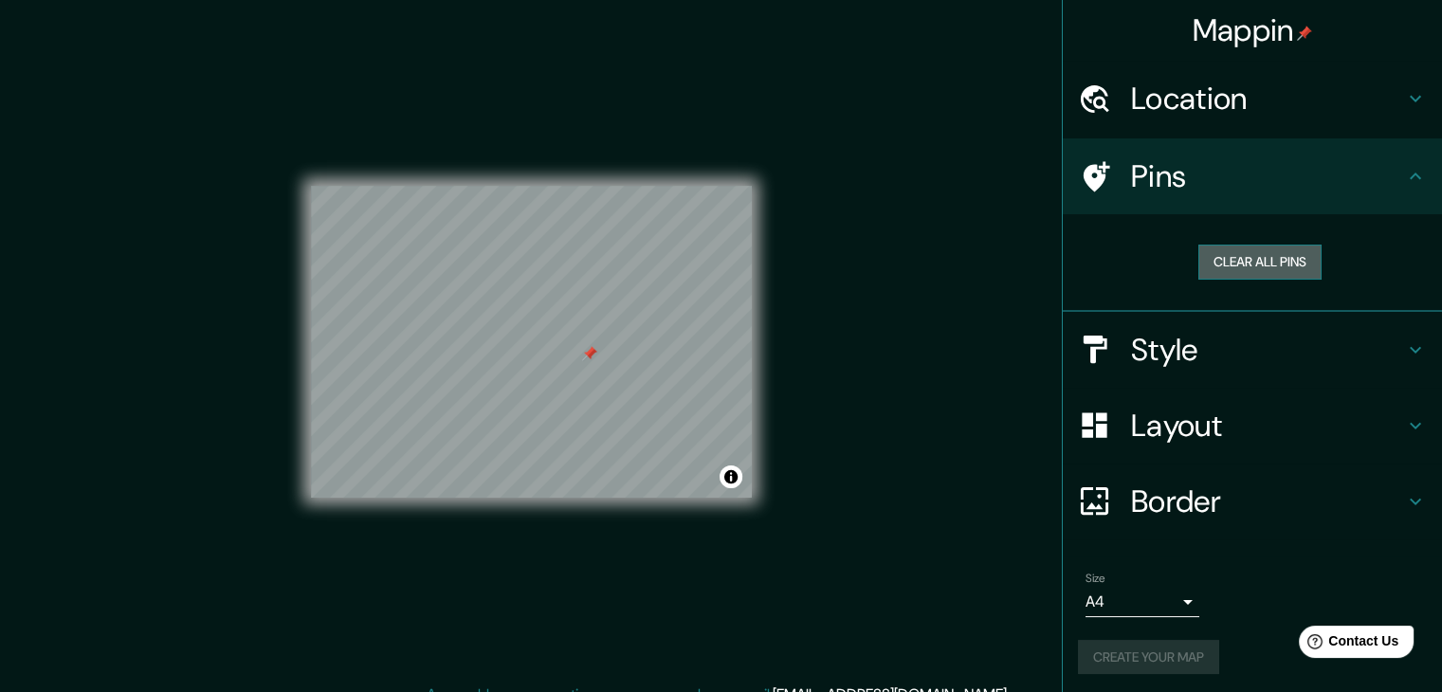
click at [1242, 260] on button "Clear all pins" at bounding box center [1260, 262] width 123 height 35
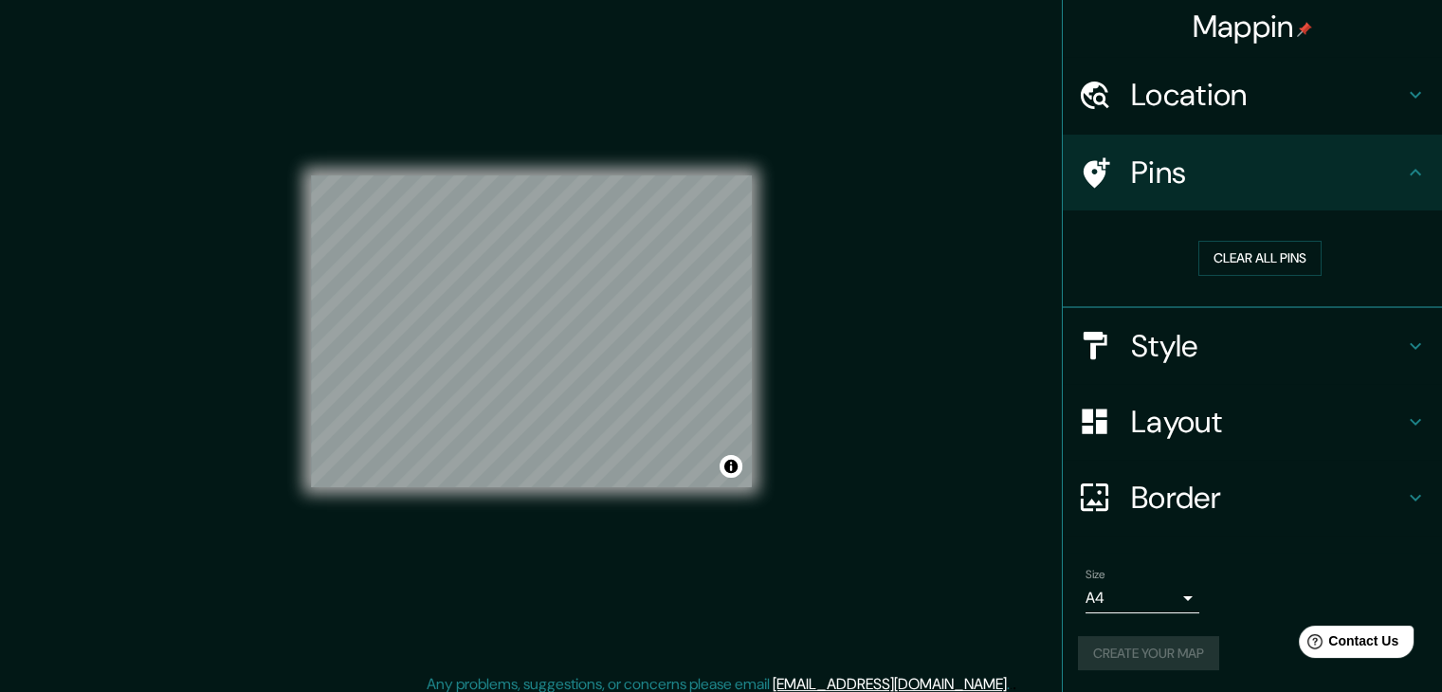
scroll to position [22, 0]
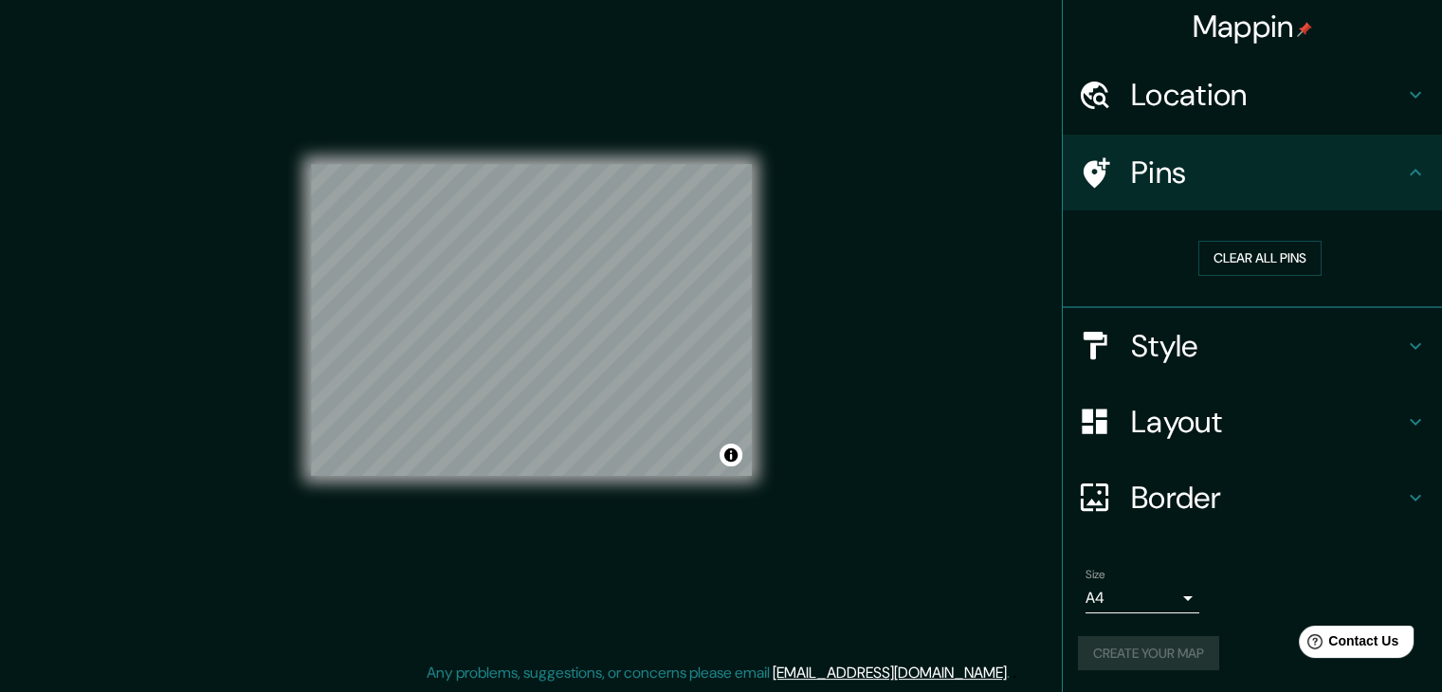
click at [1170, 488] on h4 "Border" at bounding box center [1267, 498] width 273 height 38
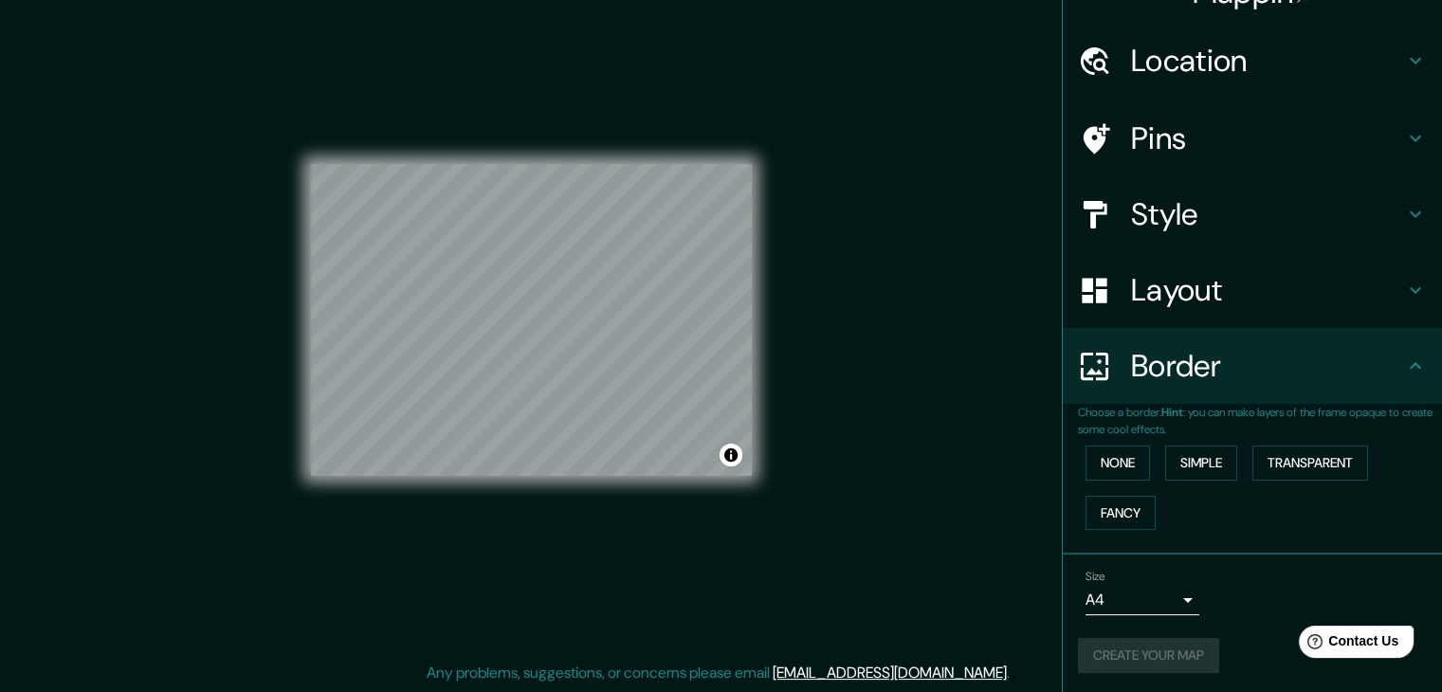
scroll to position [40, 0]
click at [1149, 642] on div "Create your map" at bounding box center [1252, 653] width 349 height 35
click at [1218, 586] on div "Size A4 single" at bounding box center [1252, 590] width 349 height 61
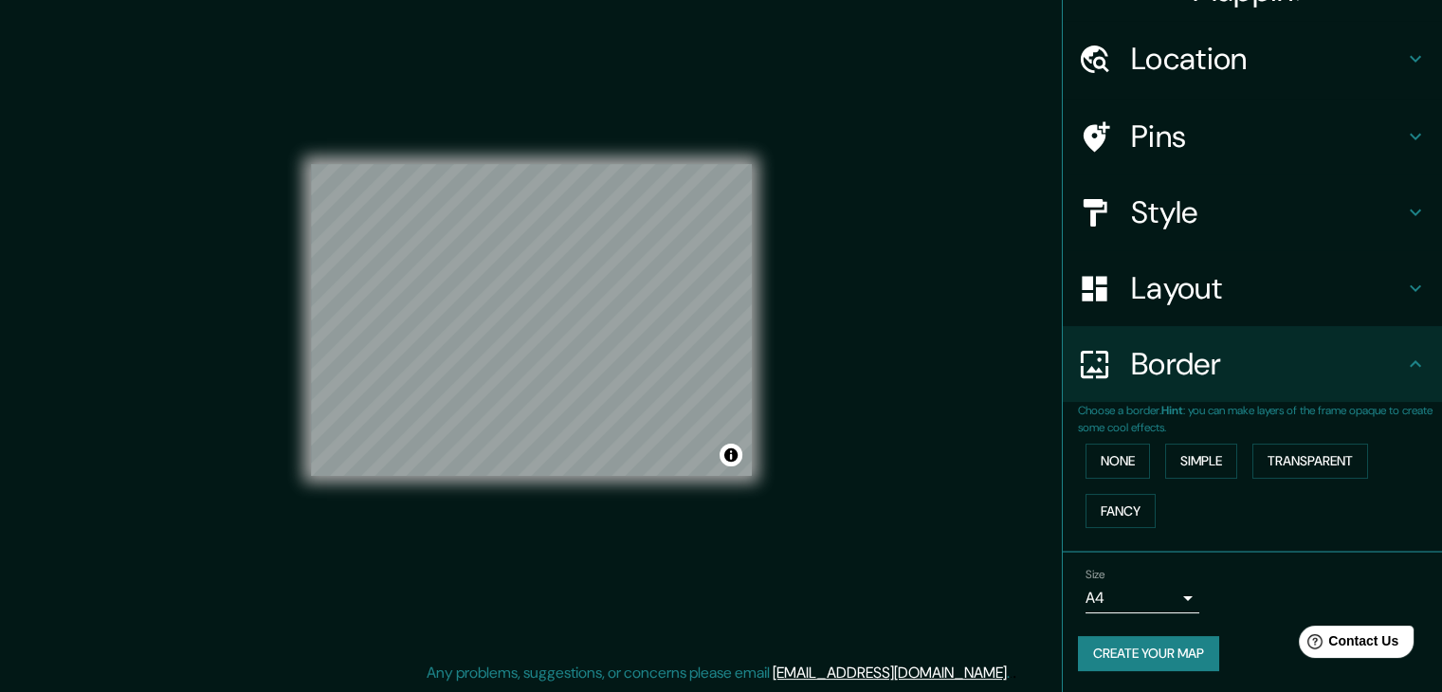
click at [1108, 646] on button "Create your map" at bounding box center [1148, 653] width 141 height 35
click at [1211, 620] on div "Size A4 single Create your map" at bounding box center [1252, 623] width 349 height 126
click at [1100, 456] on button "None" at bounding box center [1118, 461] width 64 height 35
click at [1206, 455] on button "Simple" at bounding box center [1202, 461] width 72 height 35
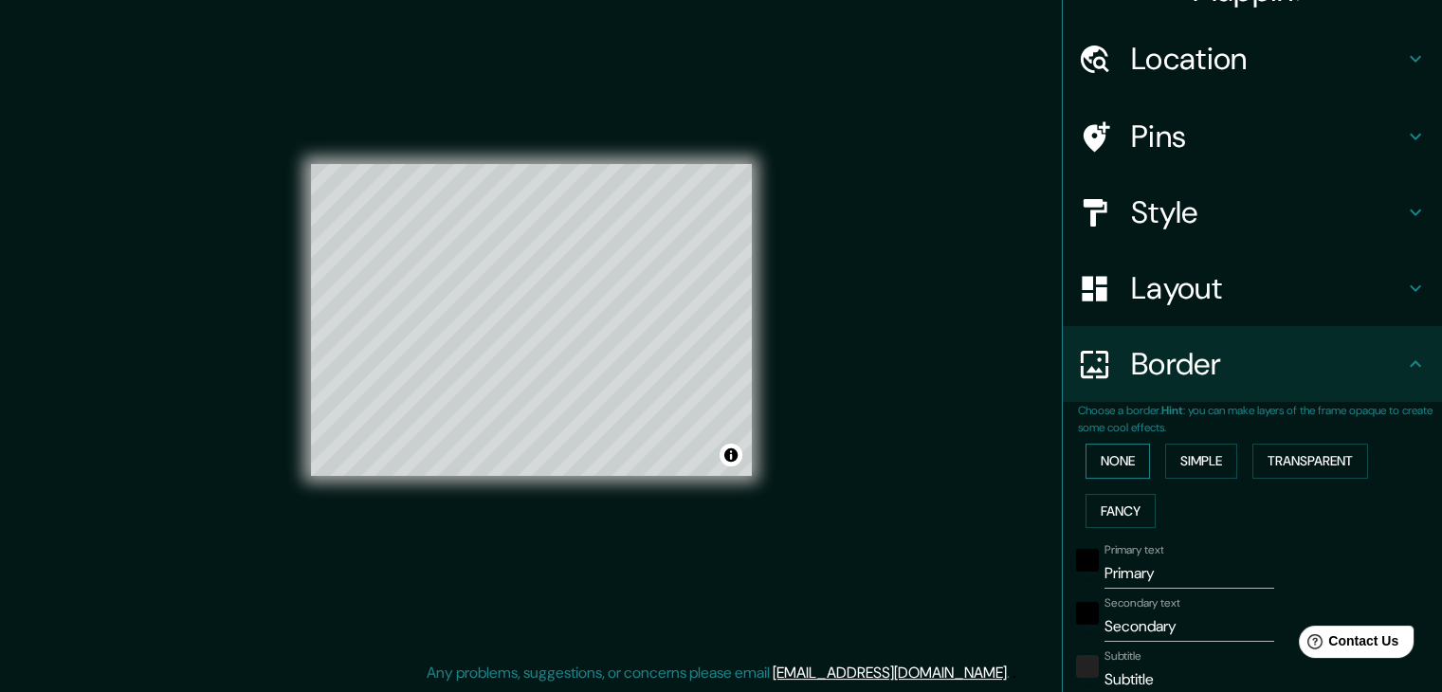
click at [1110, 463] on button "None" at bounding box center [1118, 461] width 64 height 35
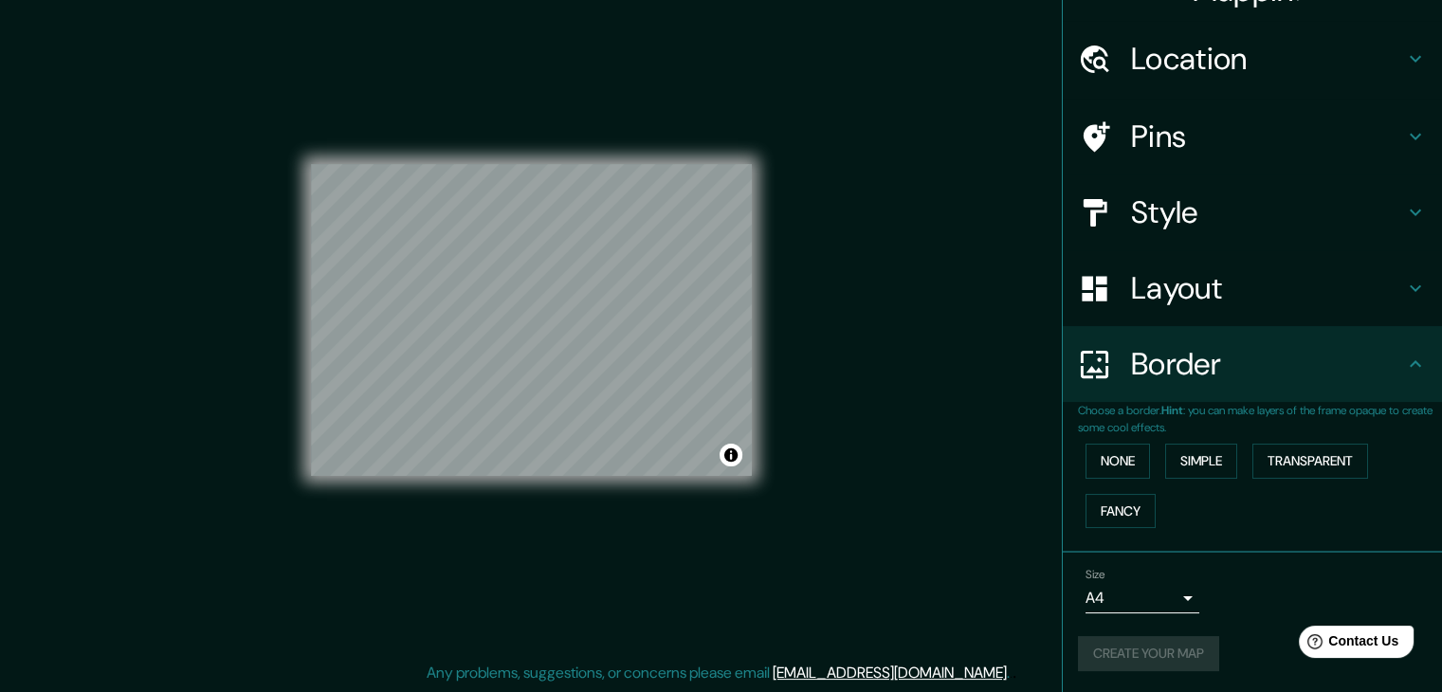
drag, startPoint x: 1150, startPoint y: 642, endPoint x: 1074, endPoint y: 603, distance: 86.1
click at [1149, 642] on div "Create your map" at bounding box center [1252, 653] width 349 height 35
click at [1151, 641] on button "Create your map" at bounding box center [1148, 653] width 141 height 35
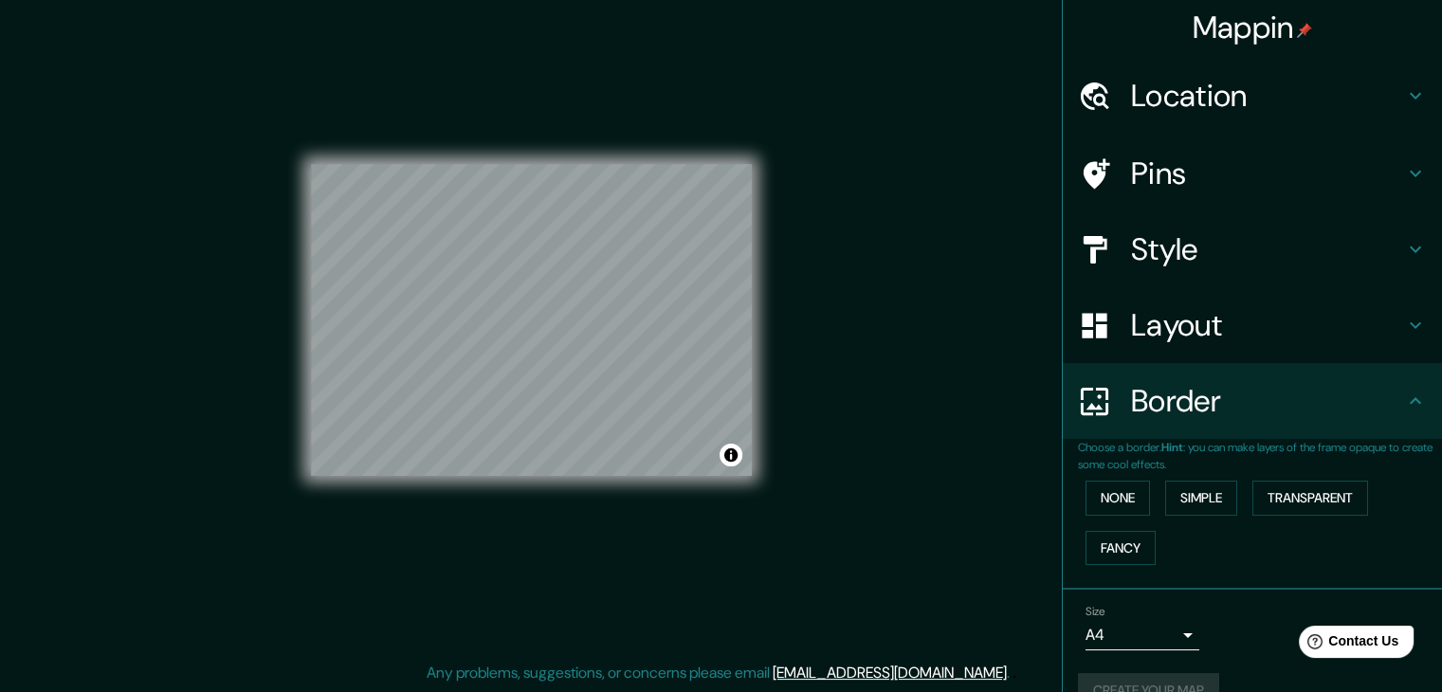
scroll to position [0, 0]
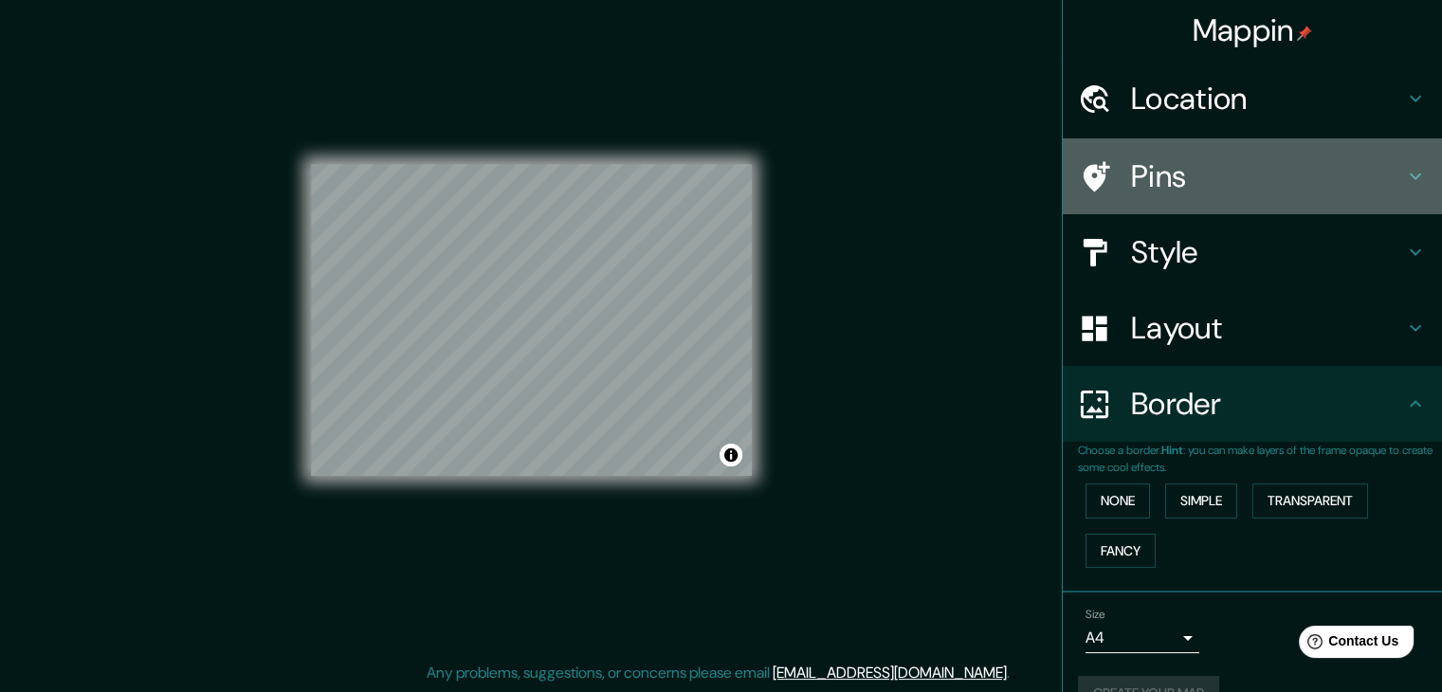
click at [1208, 197] on div "Pins" at bounding box center [1252, 176] width 379 height 76
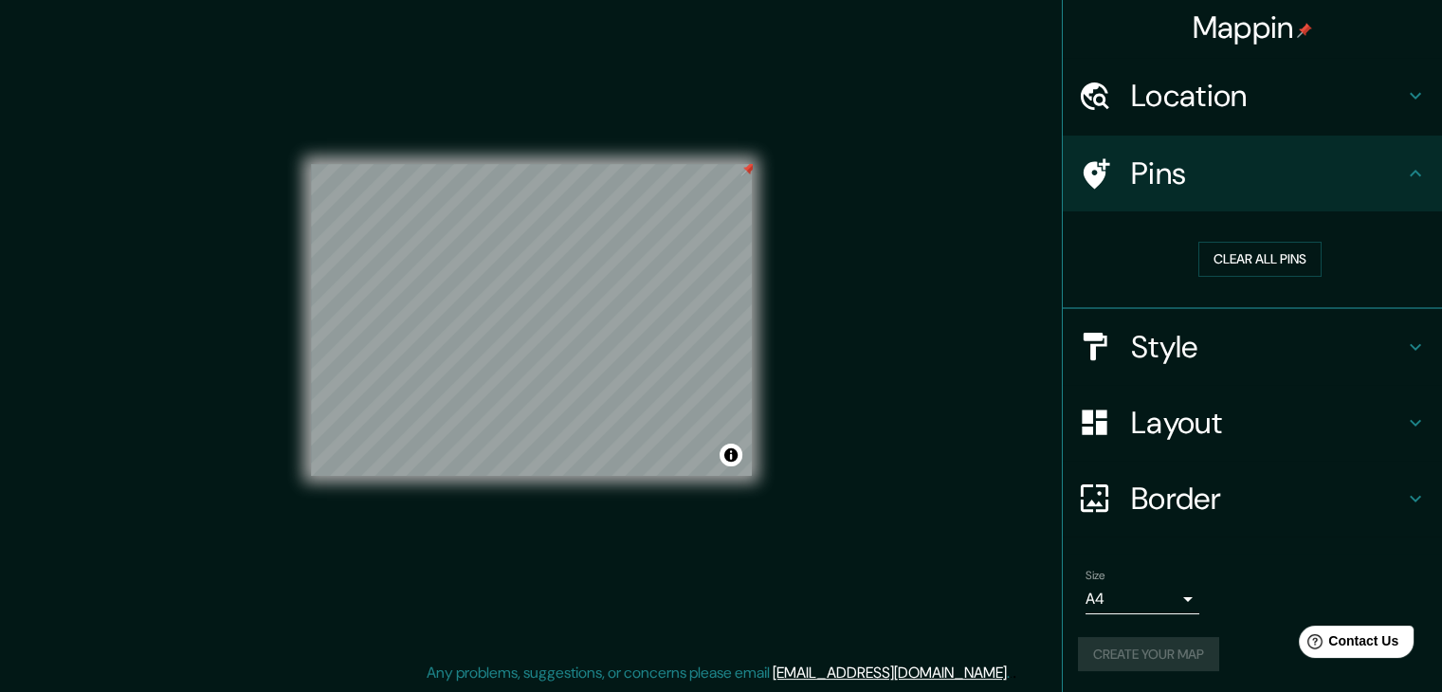
scroll to position [4, 0]
click at [1257, 636] on div "Create your map" at bounding box center [1252, 653] width 349 height 35
click at [1195, 646] on div "Create your map" at bounding box center [1252, 653] width 349 height 35
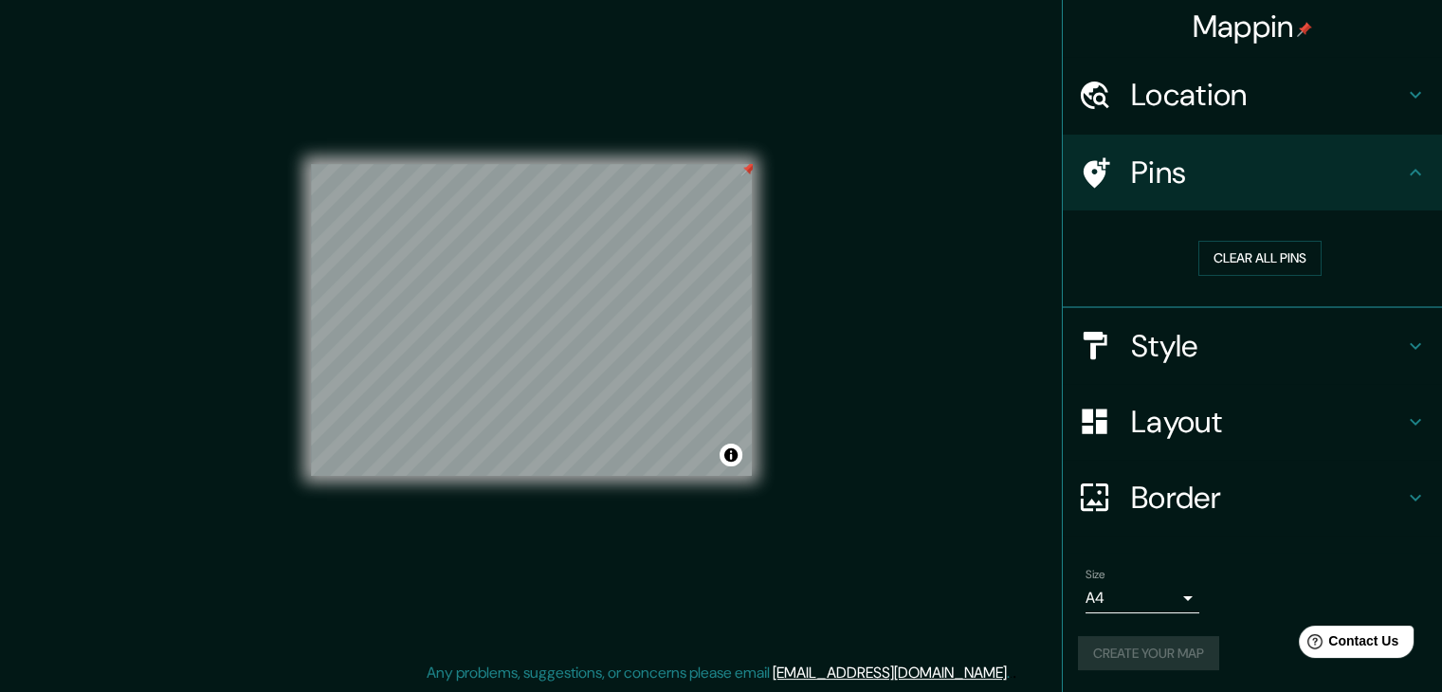
click at [1195, 646] on div "Create your map" at bounding box center [1252, 653] width 349 height 35
click at [1180, 498] on h4 "Border" at bounding box center [1267, 498] width 273 height 38
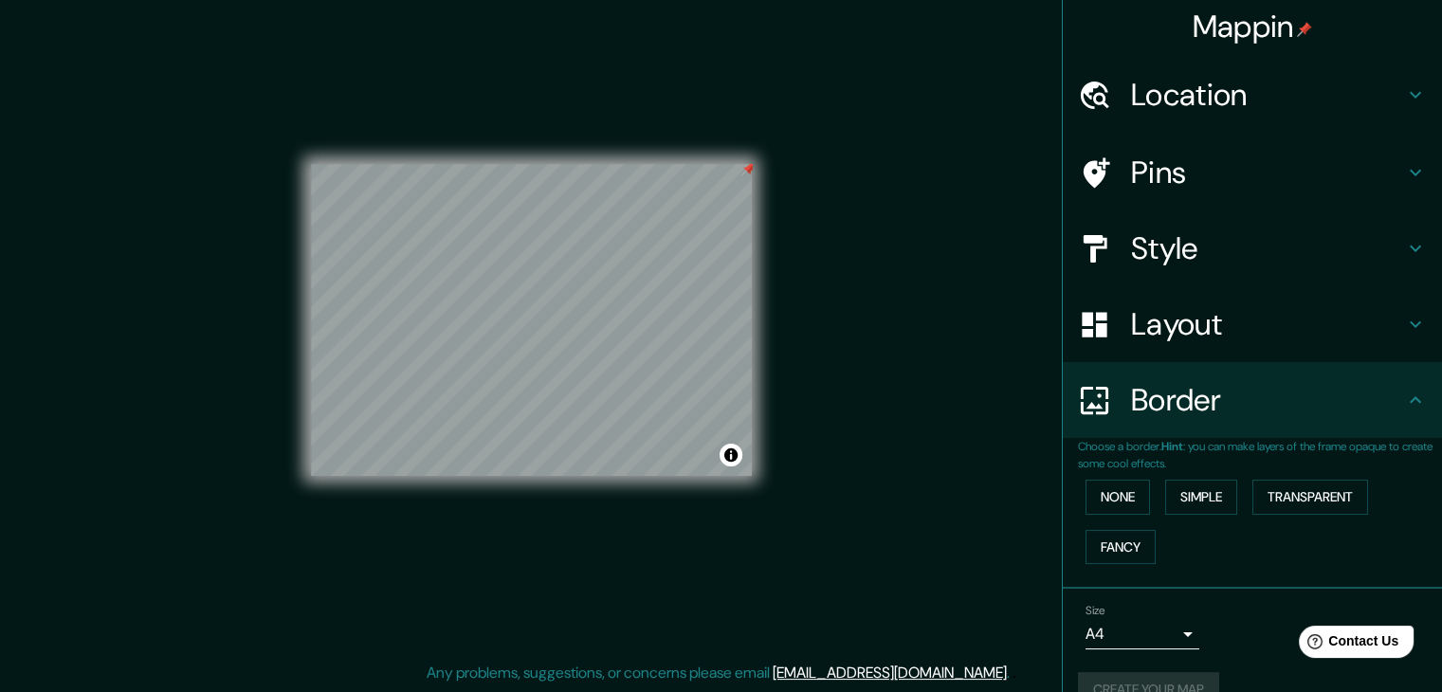
click at [1206, 627] on div "Size A4 single" at bounding box center [1252, 627] width 349 height 61
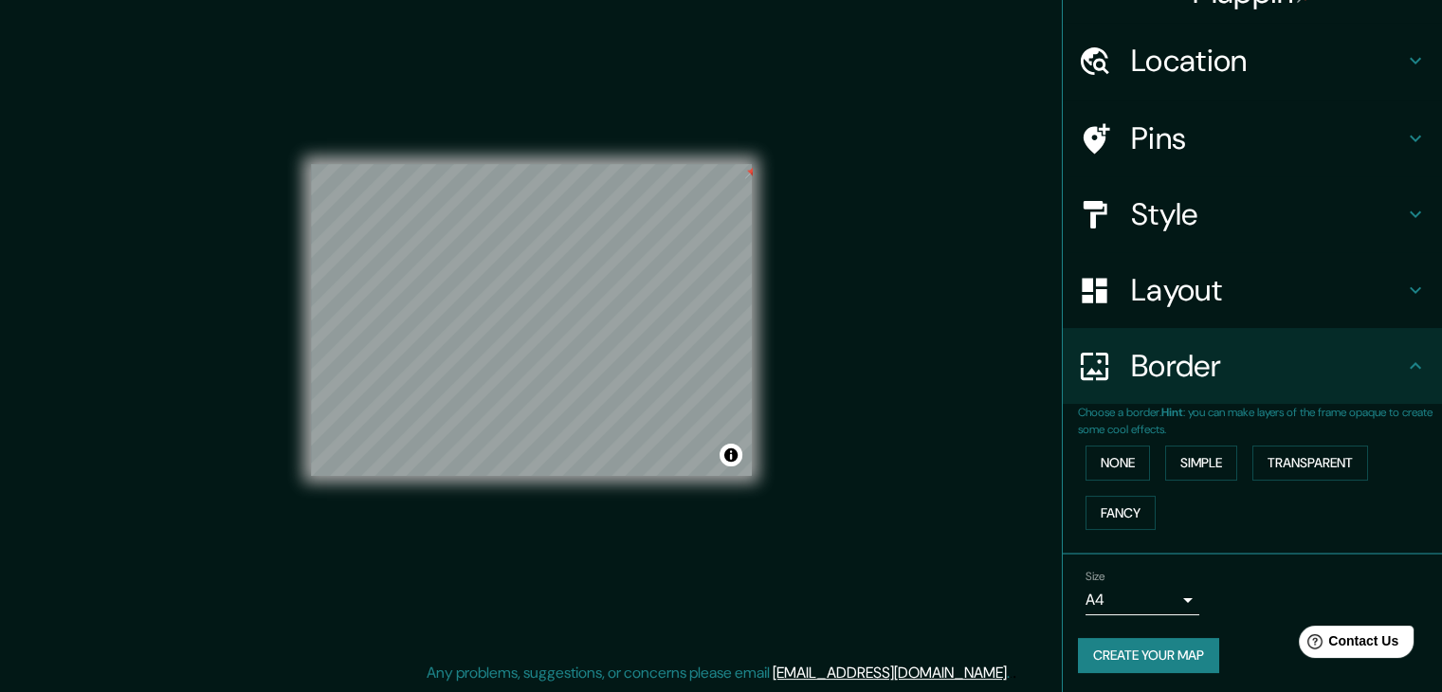
scroll to position [40, 0]
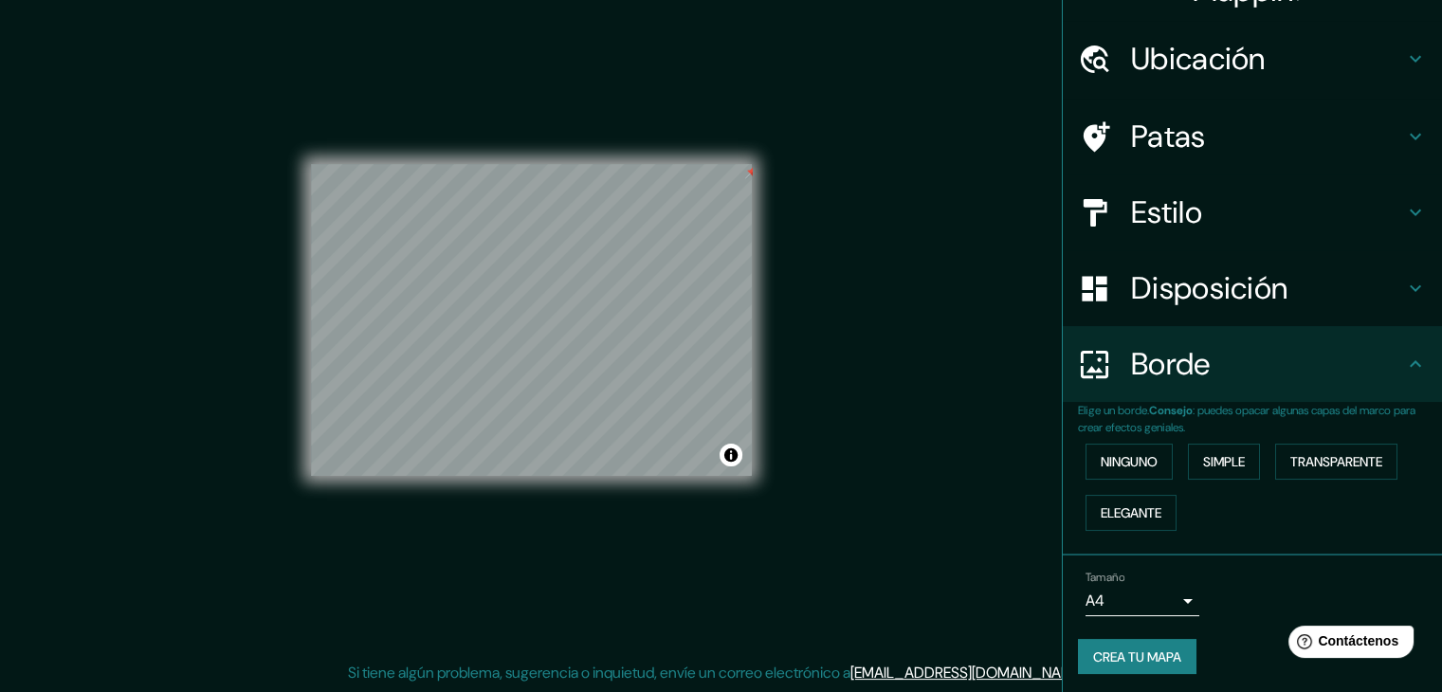
click at [1214, 568] on div "Tamaño A4 single" at bounding box center [1252, 593] width 349 height 61
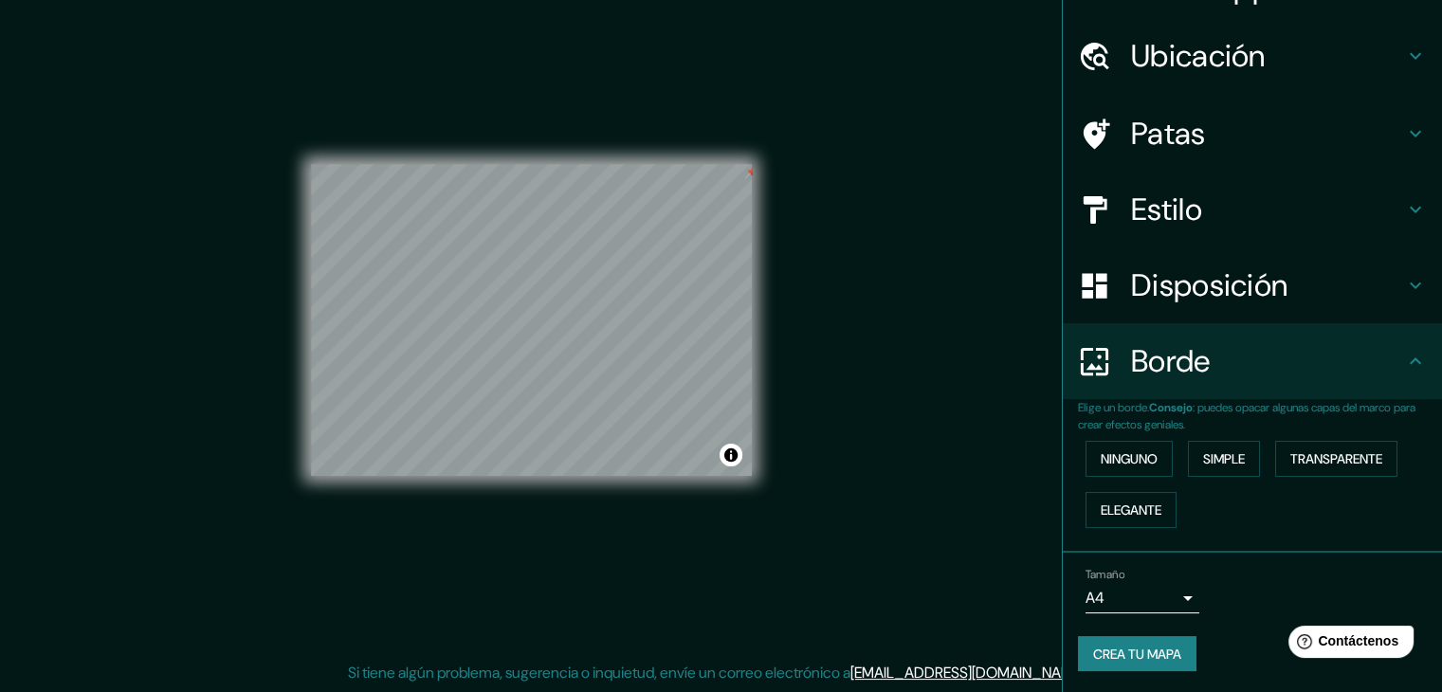
click at [1126, 646] on font "Crea tu mapa" at bounding box center [1137, 654] width 88 height 17
click at [1101, 450] on font "Ninguno" at bounding box center [1129, 458] width 57 height 17
click at [1115, 457] on font "Ninguno" at bounding box center [1129, 458] width 57 height 17
click at [1188, 456] on button "Simple" at bounding box center [1224, 459] width 72 height 36
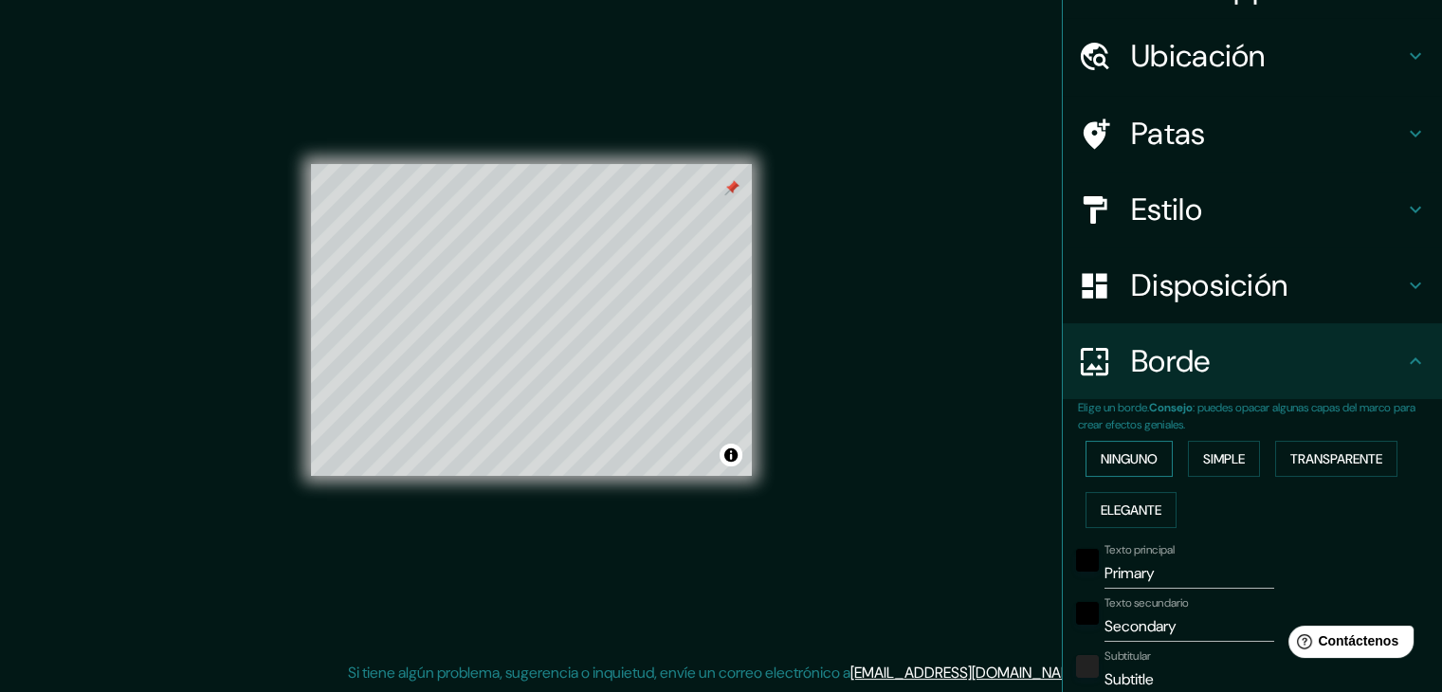
click at [1105, 456] on font "Ninguno" at bounding box center [1129, 458] width 57 height 17
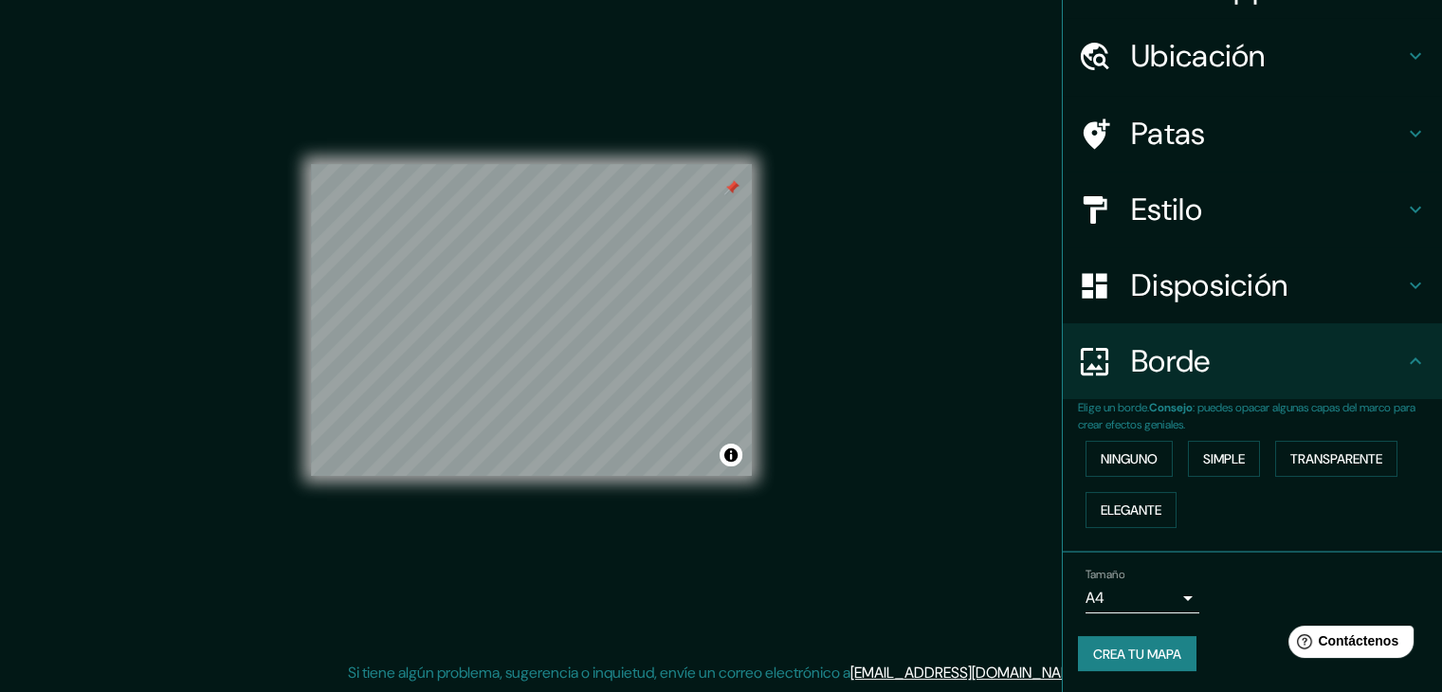
click at [1170, 293] on font "Disposición" at bounding box center [1209, 286] width 156 height 40
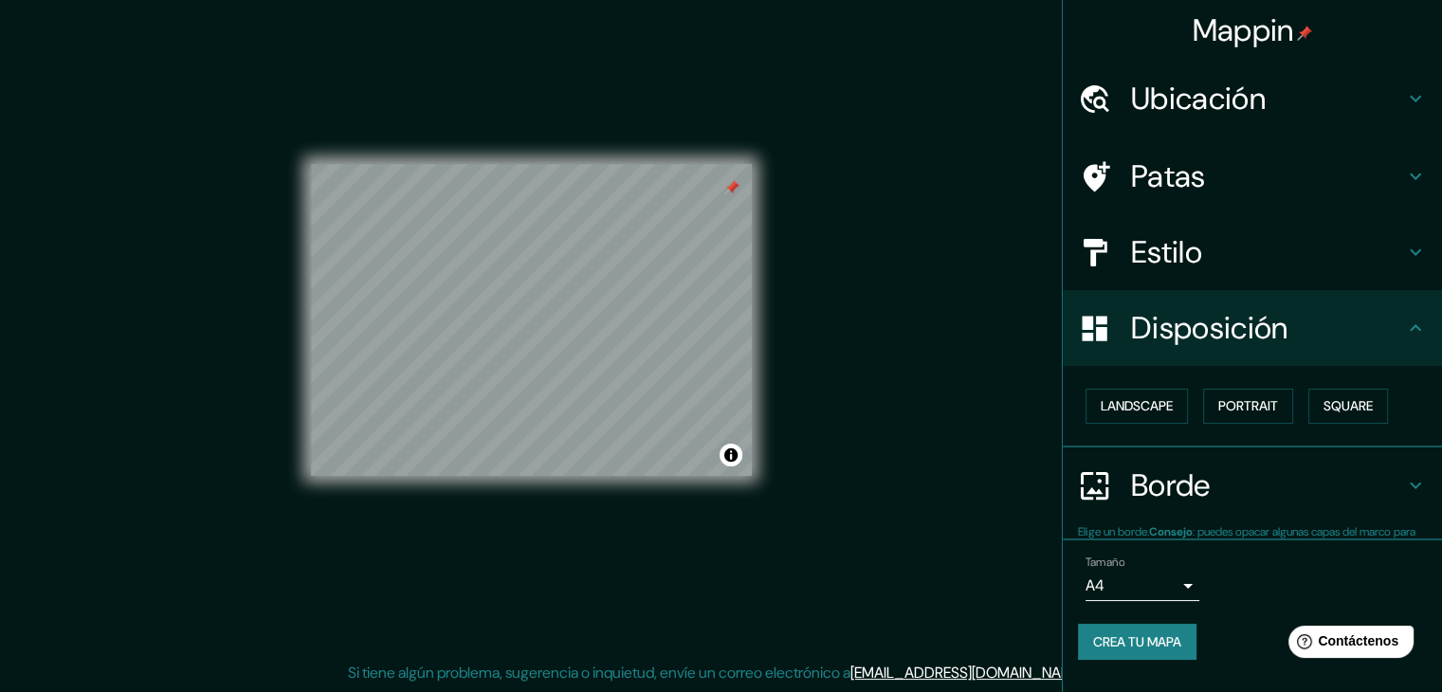
scroll to position [0, 0]
click at [1163, 397] on button "Paisaje" at bounding box center [1125, 407] width 78 height 36
click at [1140, 402] on font "Paisaje" at bounding box center [1124, 406] width 47 height 17
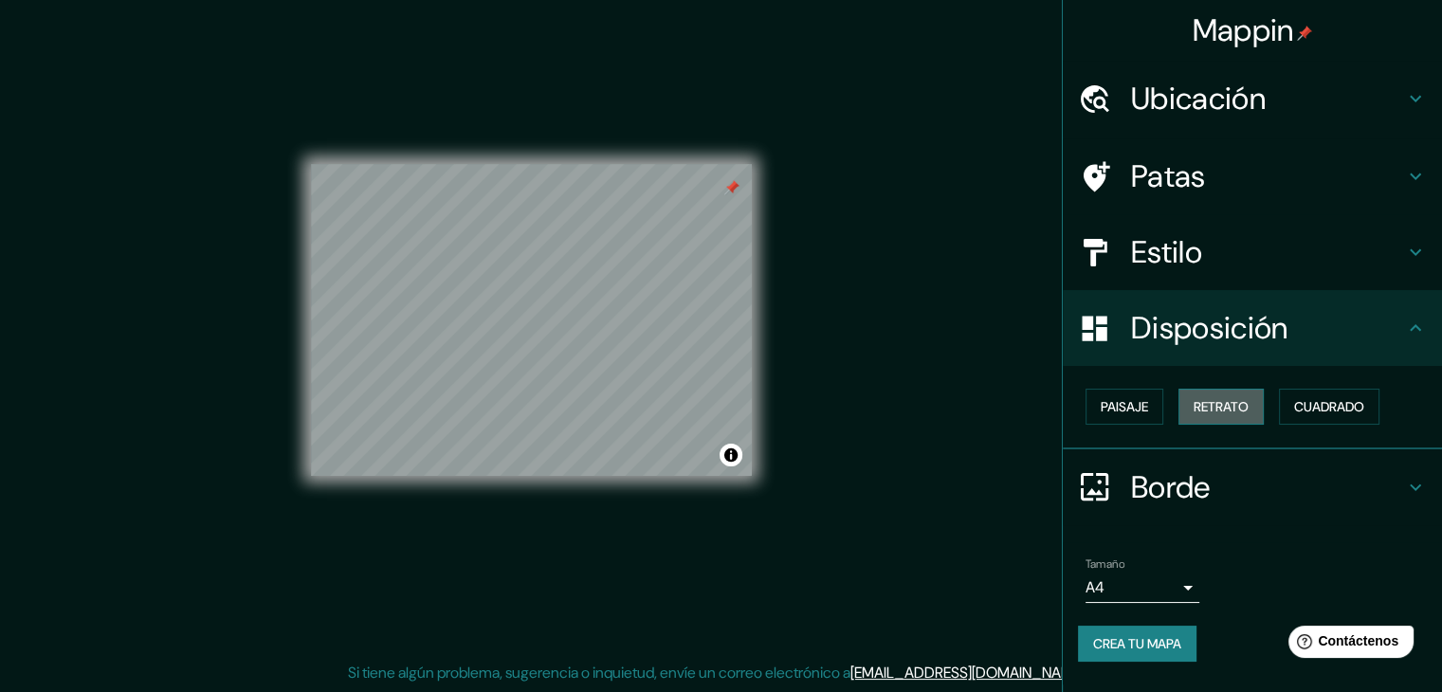
click at [1233, 401] on font "Retrato" at bounding box center [1221, 406] width 55 height 17
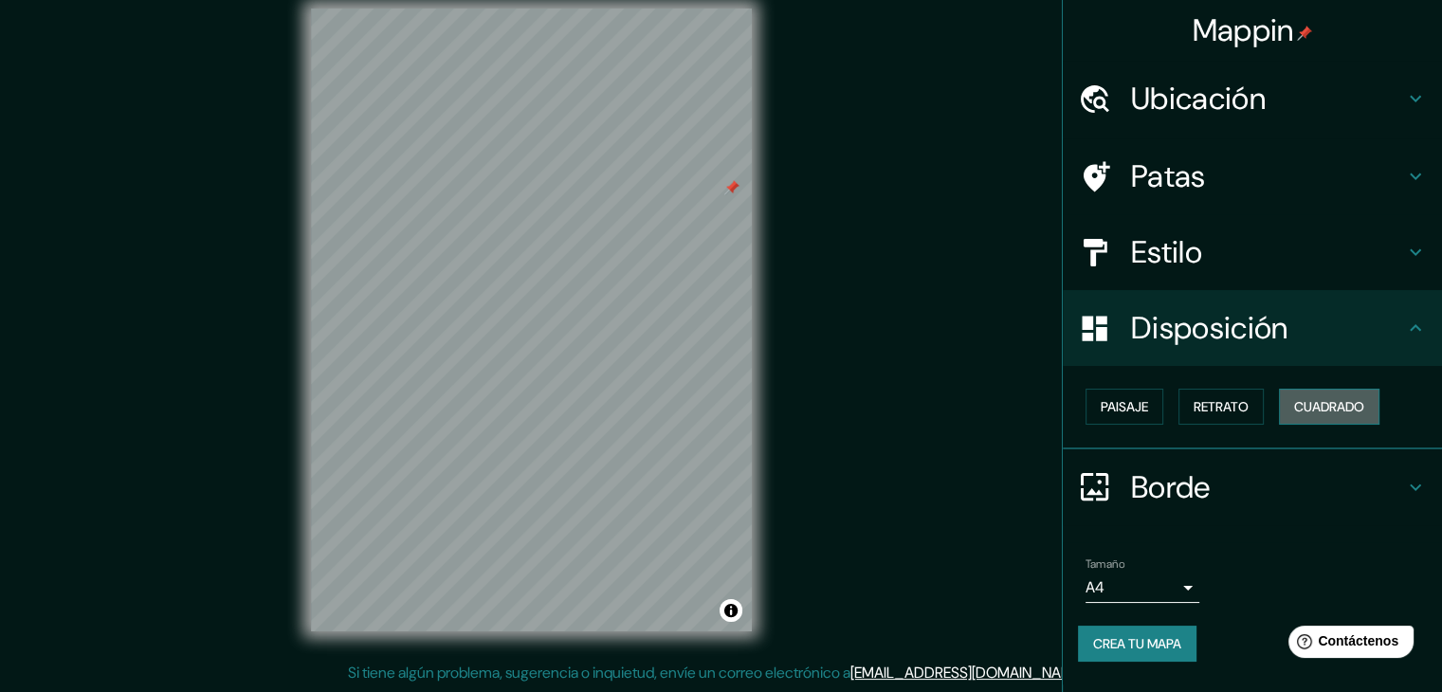
click at [1313, 395] on font "Cuadrado" at bounding box center [1330, 407] width 70 height 25
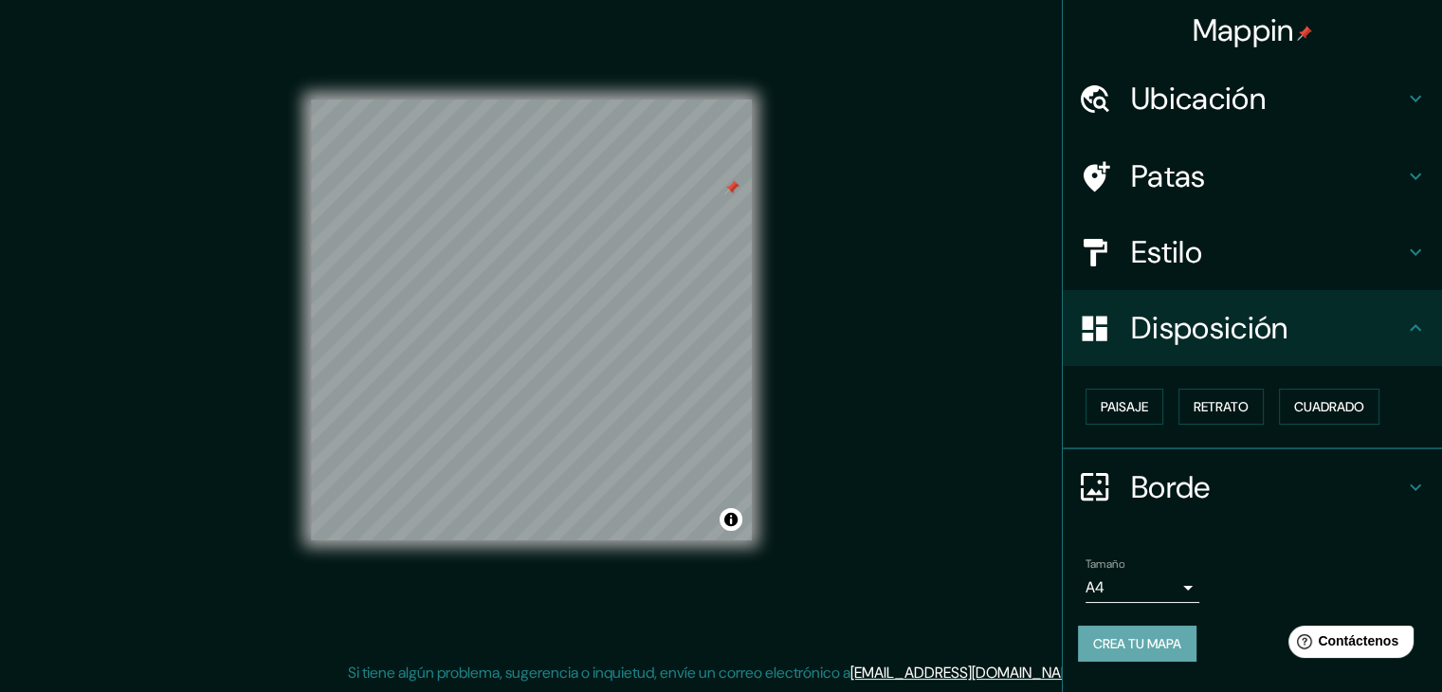
click at [1130, 632] on font "Crea tu mapa" at bounding box center [1137, 644] width 88 height 25
drag, startPoint x: 976, startPoint y: 2, endPoint x: 899, endPoint y: 66, distance: 100.3
click at [897, 70] on div "Mappin Ubicación Santander de Quilichao, [GEOGRAPHIC_DATA], [GEOGRAPHIC_DATA] P…" at bounding box center [721, 335] width 1442 height 714
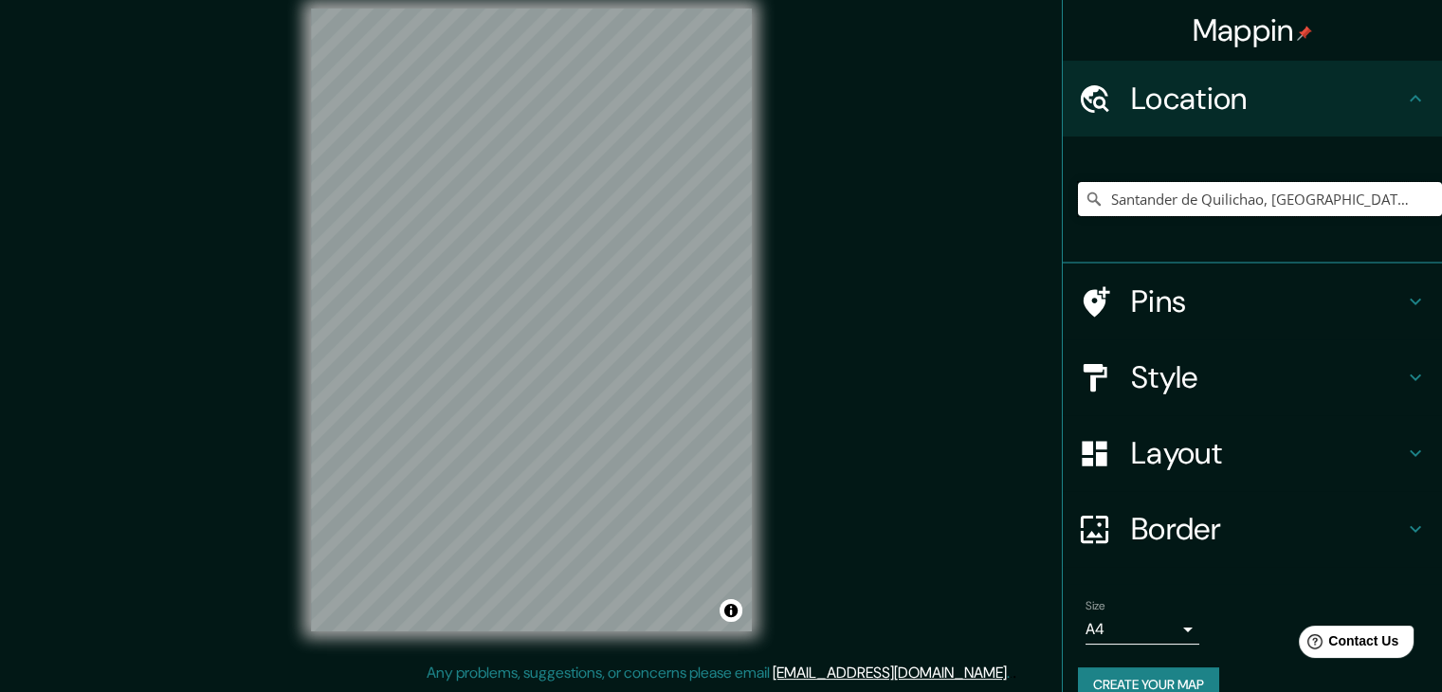
click at [1138, 195] on input "Santander de Quilichao, [GEOGRAPHIC_DATA], [GEOGRAPHIC_DATA]" at bounding box center [1260, 199] width 364 height 34
click at [1393, 192] on input "Santander de Quilichao, [GEOGRAPHIC_DATA], [GEOGRAPHIC_DATA]" at bounding box center [1260, 199] width 364 height 34
click at [1349, 87] on h4 "Location" at bounding box center [1267, 99] width 273 height 38
drag, startPoint x: 1373, startPoint y: 197, endPoint x: 1074, endPoint y: 211, distance: 300.0
click at [1078, 211] on input "Santander de Quilichao, [GEOGRAPHIC_DATA], [GEOGRAPHIC_DATA]" at bounding box center [1260, 199] width 364 height 34
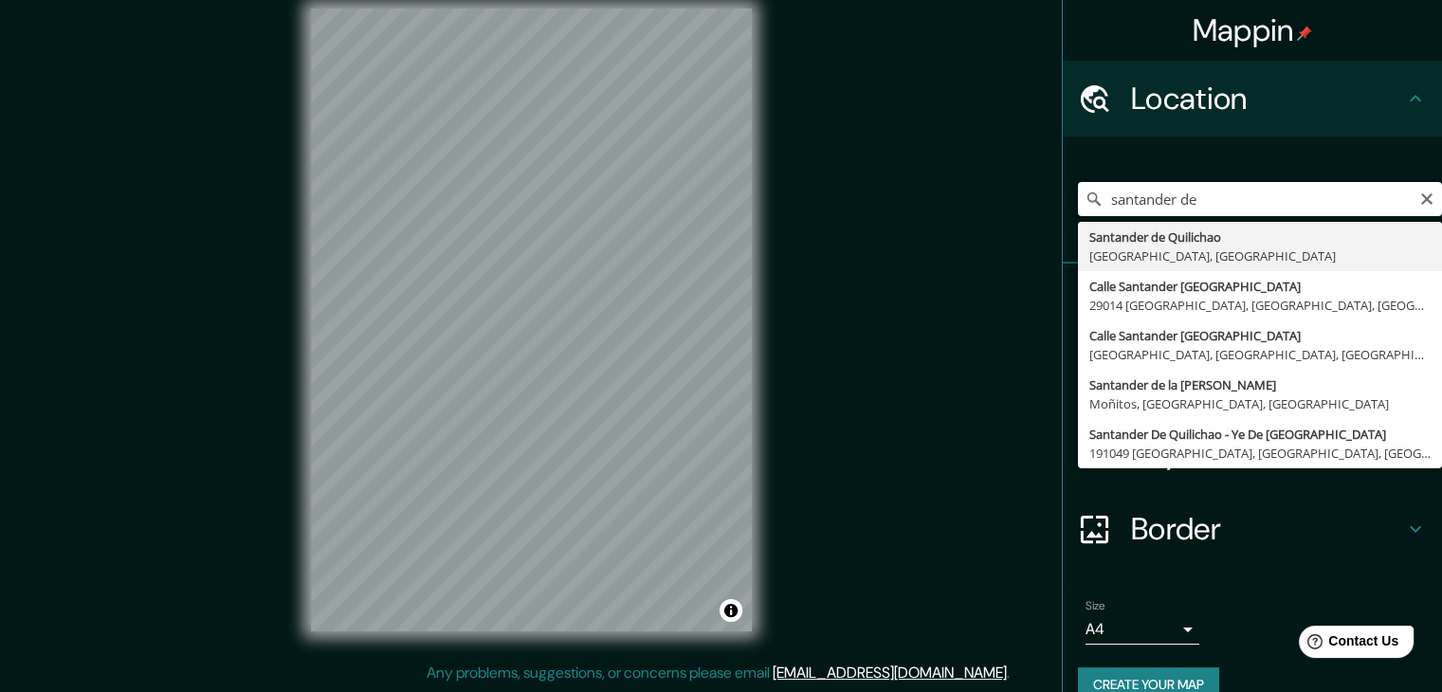
type input "Santander de Quilichao, [GEOGRAPHIC_DATA], [GEOGRAPHIC_DATA]"
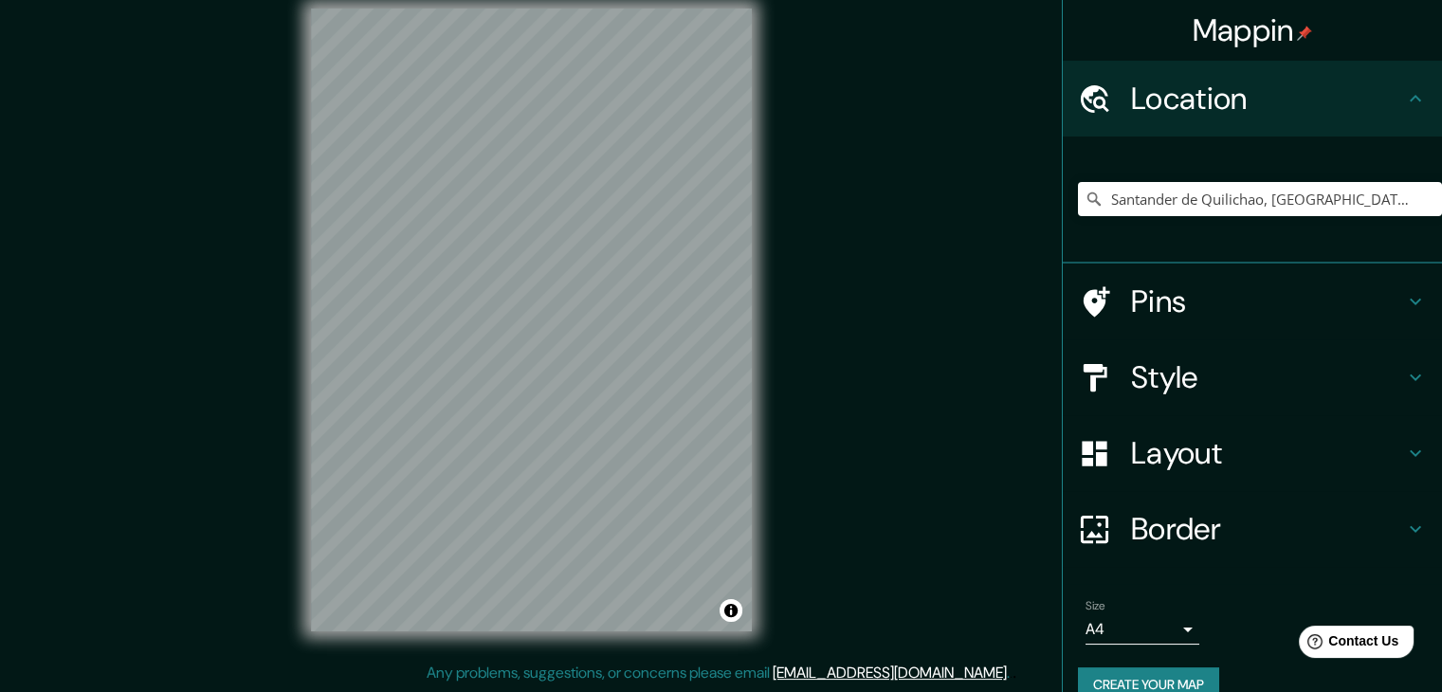
click at [1150, 383] on h4 "Style" at bounding box center [1267, 377] width 273 height 38
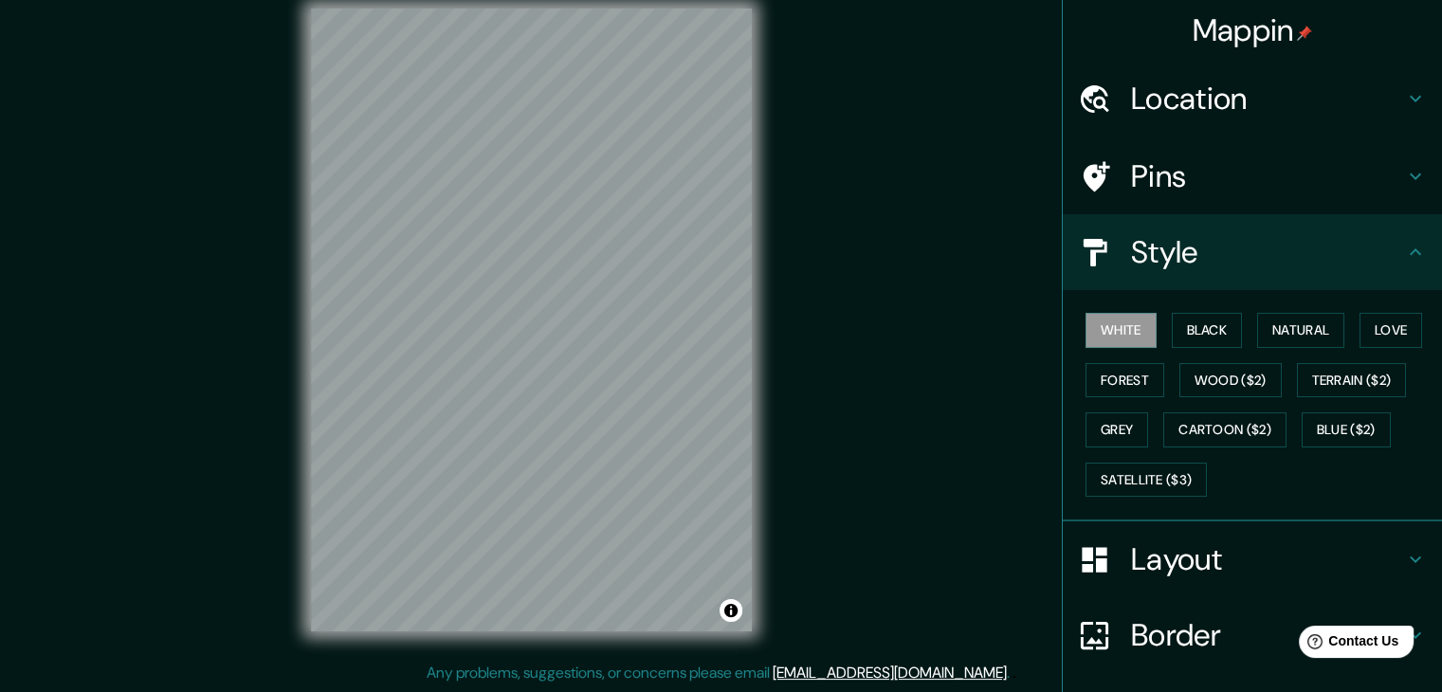
click at [1172, 541] on h4 "Layout" at bounding box center [1267, 560] width 273 height 38
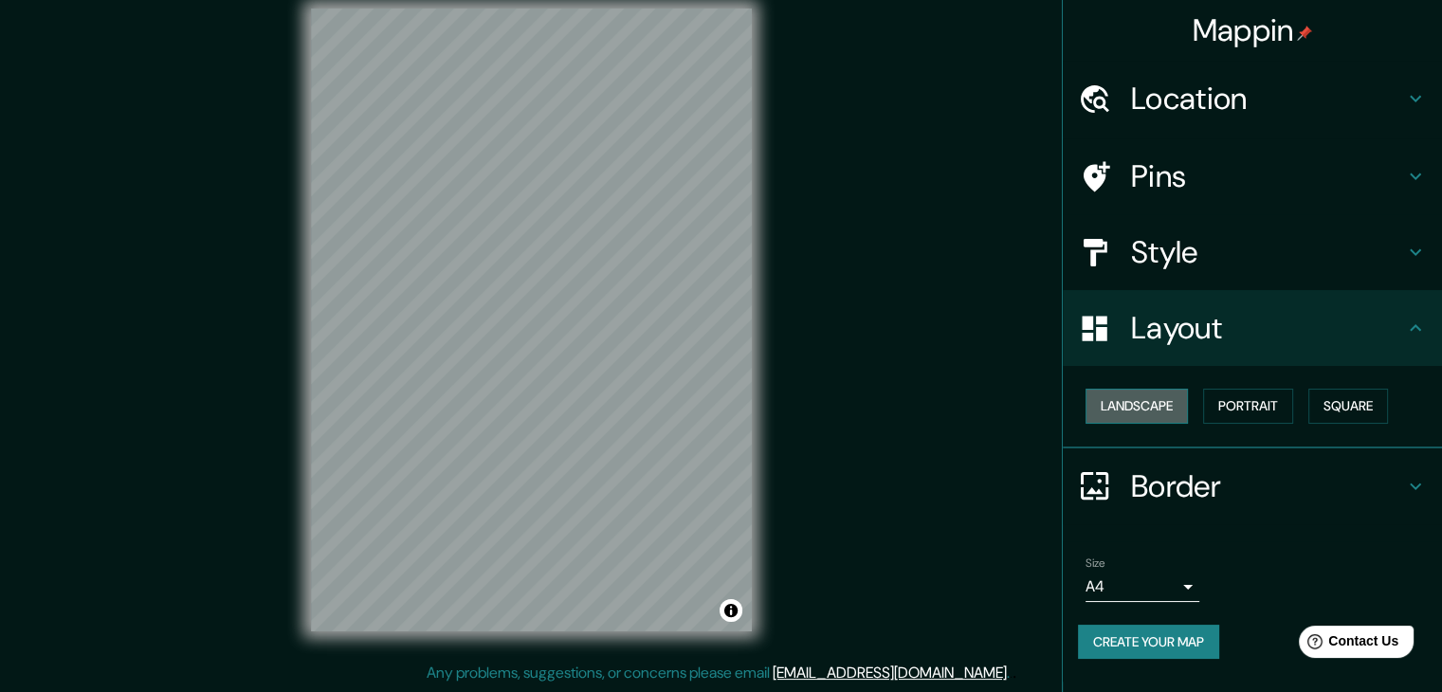
click at [1138, 397] on button "Landscape" at bounding box center [1137, 406] width 102 height 35
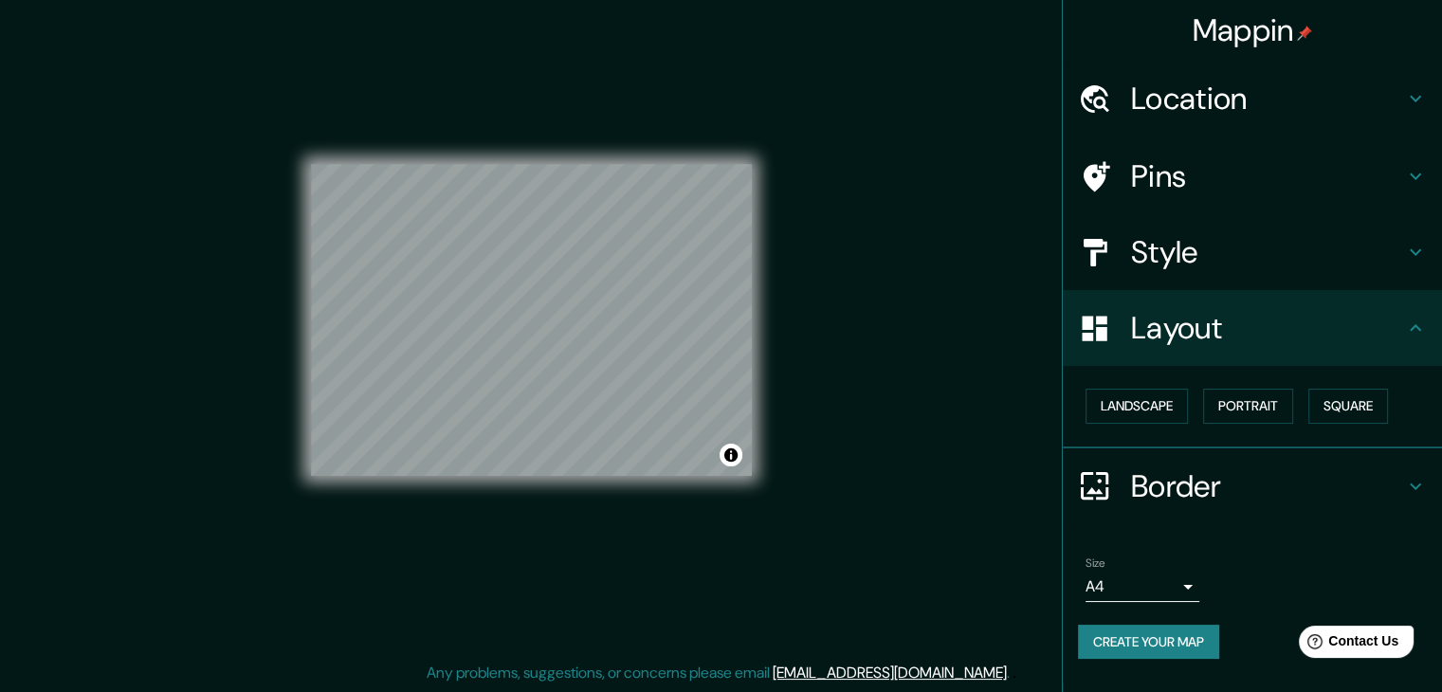
click at [1223, 248] on h4 "Style" at bounding box center [1267, 252] width 273 height 38
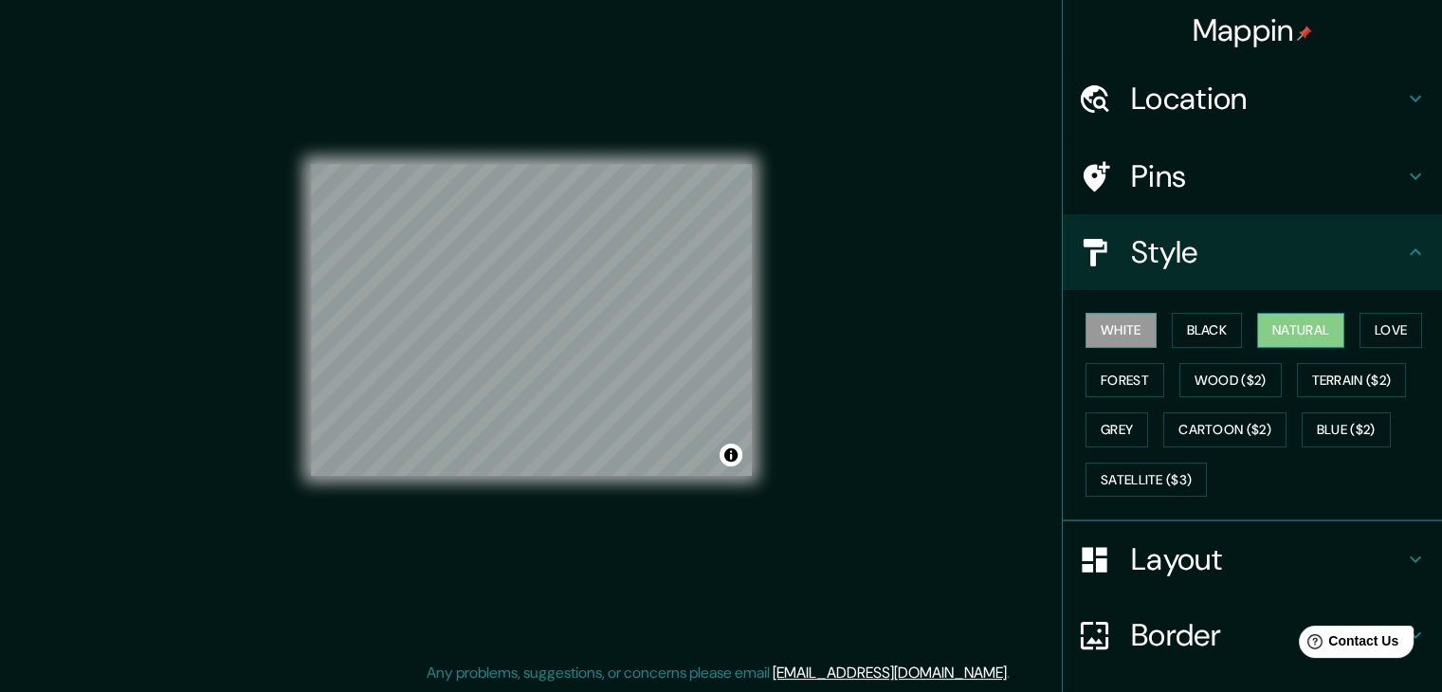
click at [1276, 330] on button "Natural" at bounding box center [1301, 330] width 87 height 35
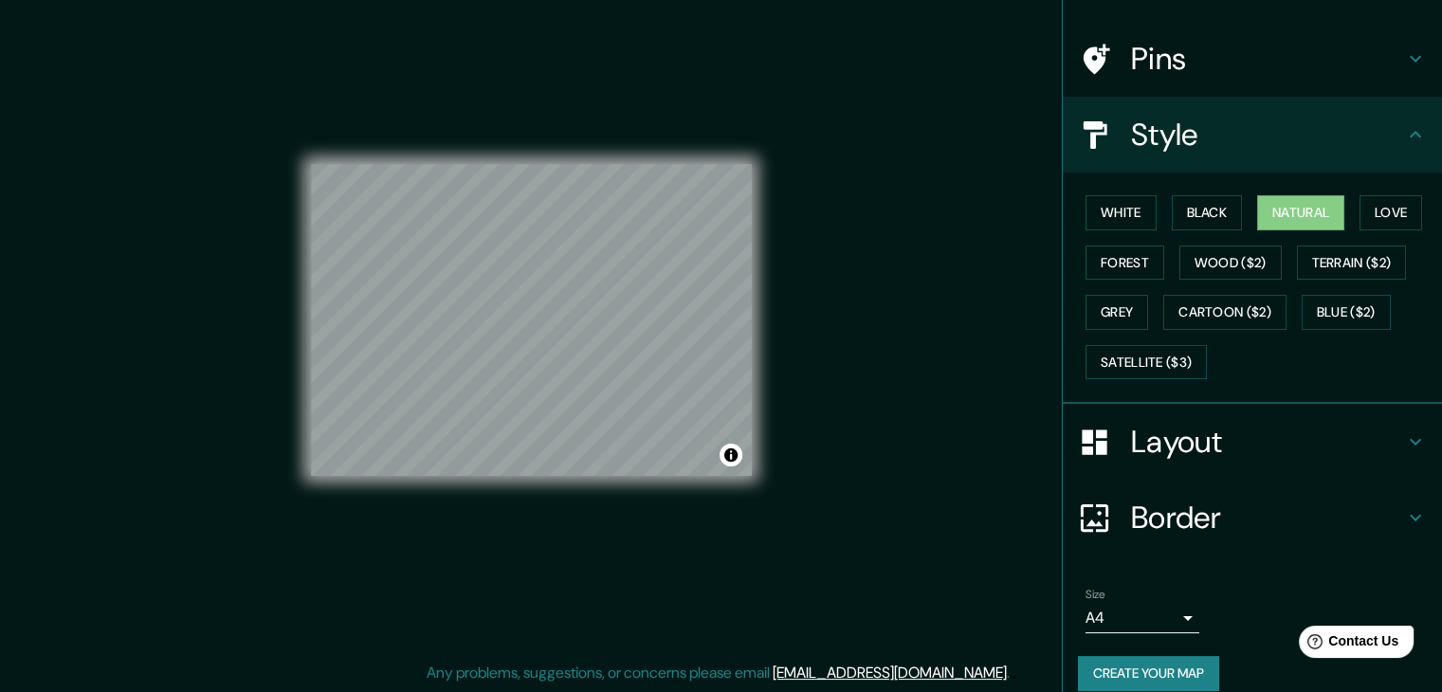
scroll to position [137, 0]
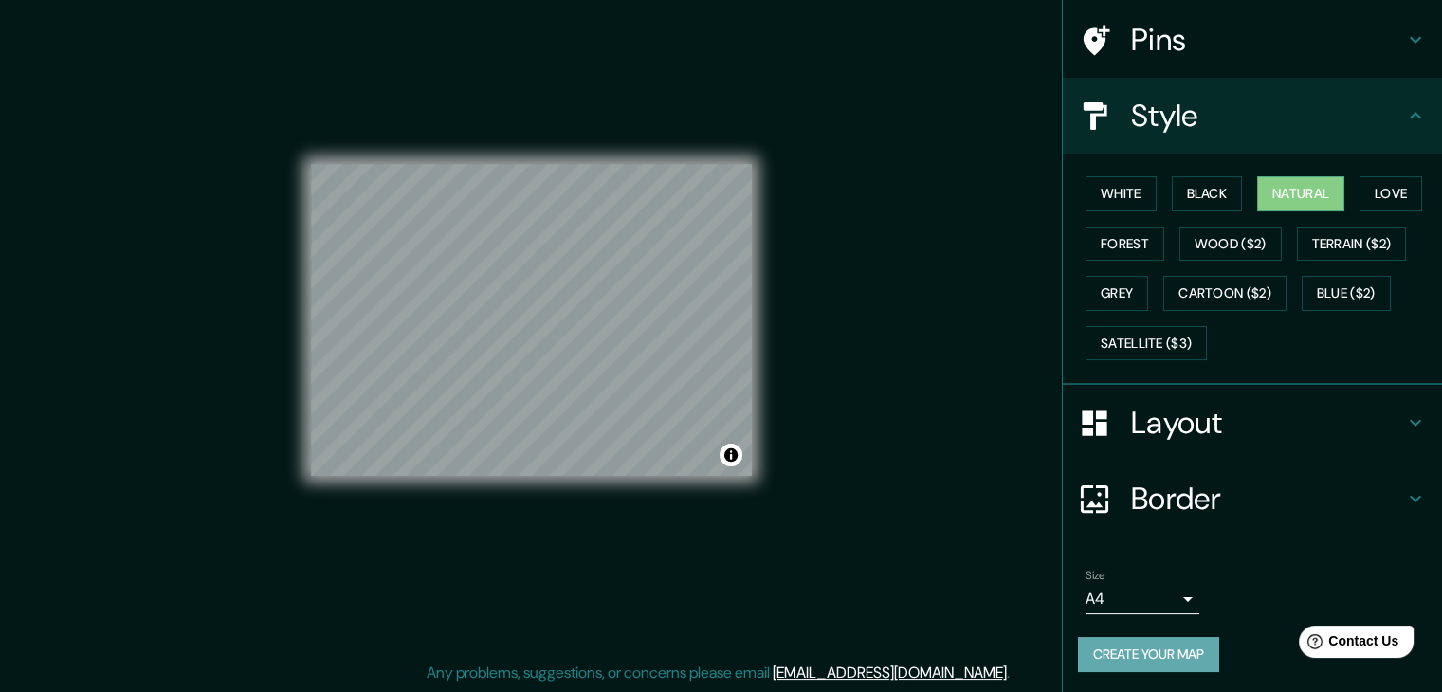
click at [1161, 650] on button "Create your map" at bounding box center [1148, 654] width 141 height 35
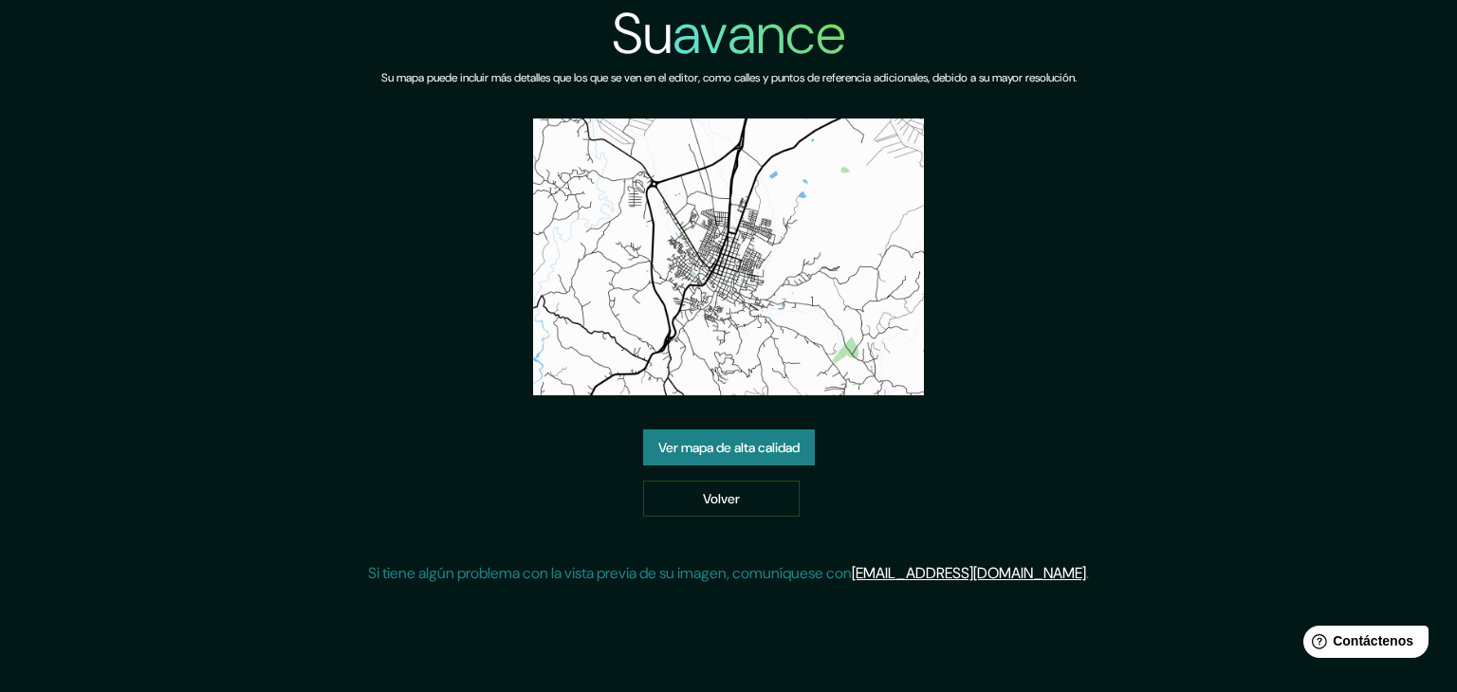
click at [780, 439] on font "Ver mapa de alta calidad" at bounding box center [728, 447] width 141 height 17
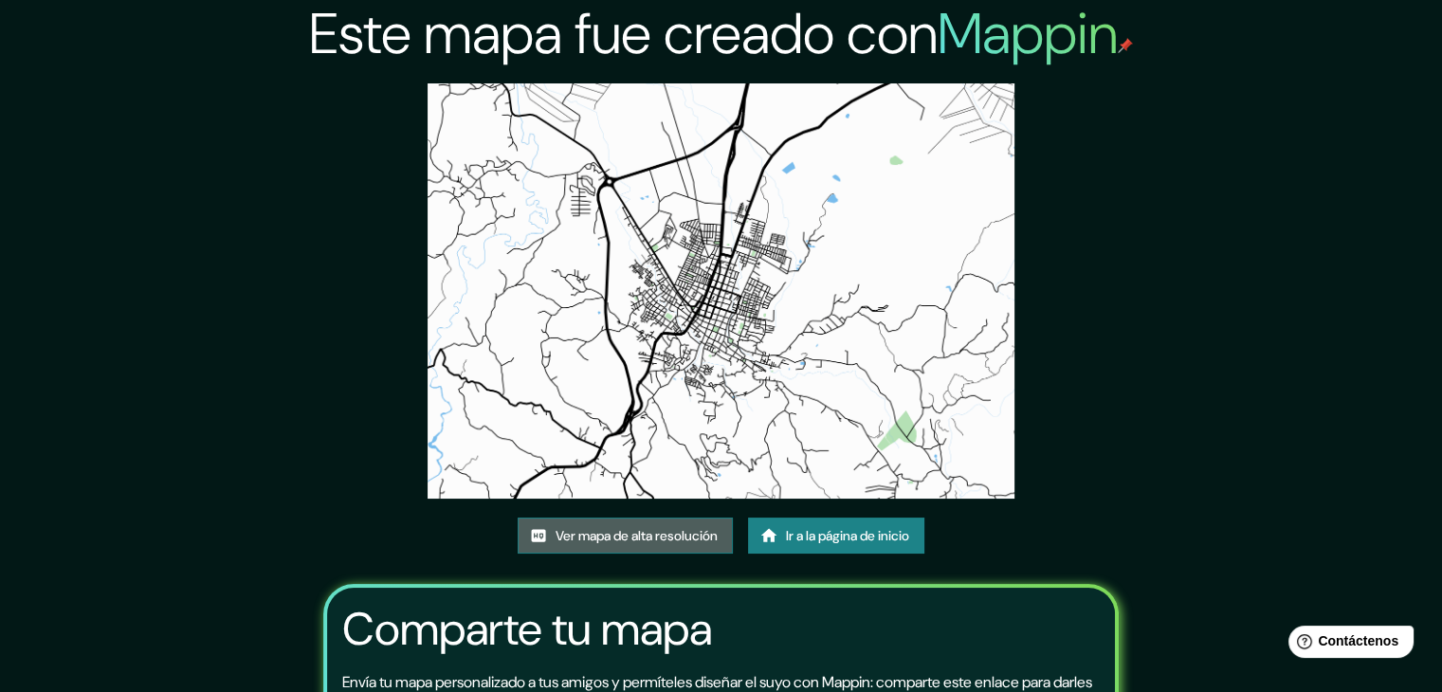
click at [642, 536] on font "Ver mapa de alta resolución" at bounding box center [637, 535] width 162 height 17
click at [700, 335] on img at bounding box center [721, 290] width 587 height 415
click at [622, 533] on font "Ver mapa de alta resolución" at bounding box center [637, 535] width 162 height 17
click at [654, 521] on link "Ver mapa de alta resolución" at bounding box center [625, 536] width 215 height 36
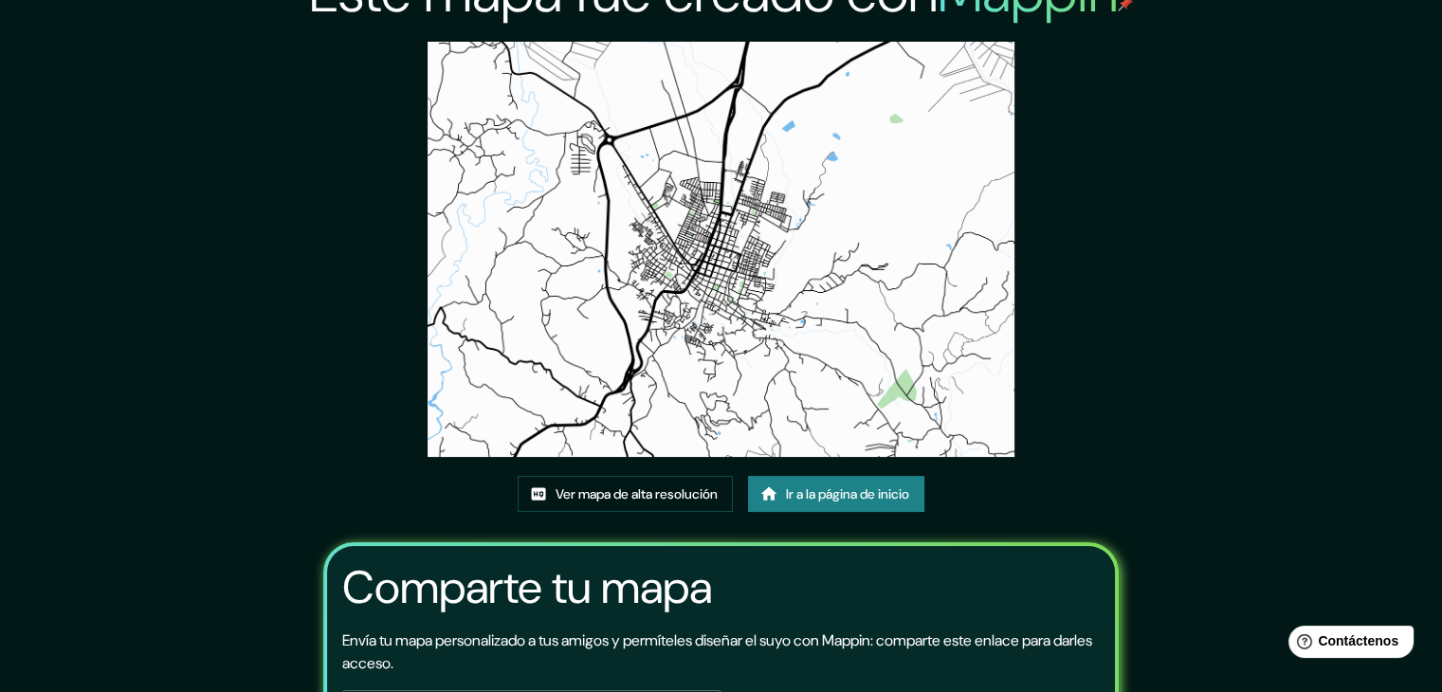
scroll to position [9, 0]
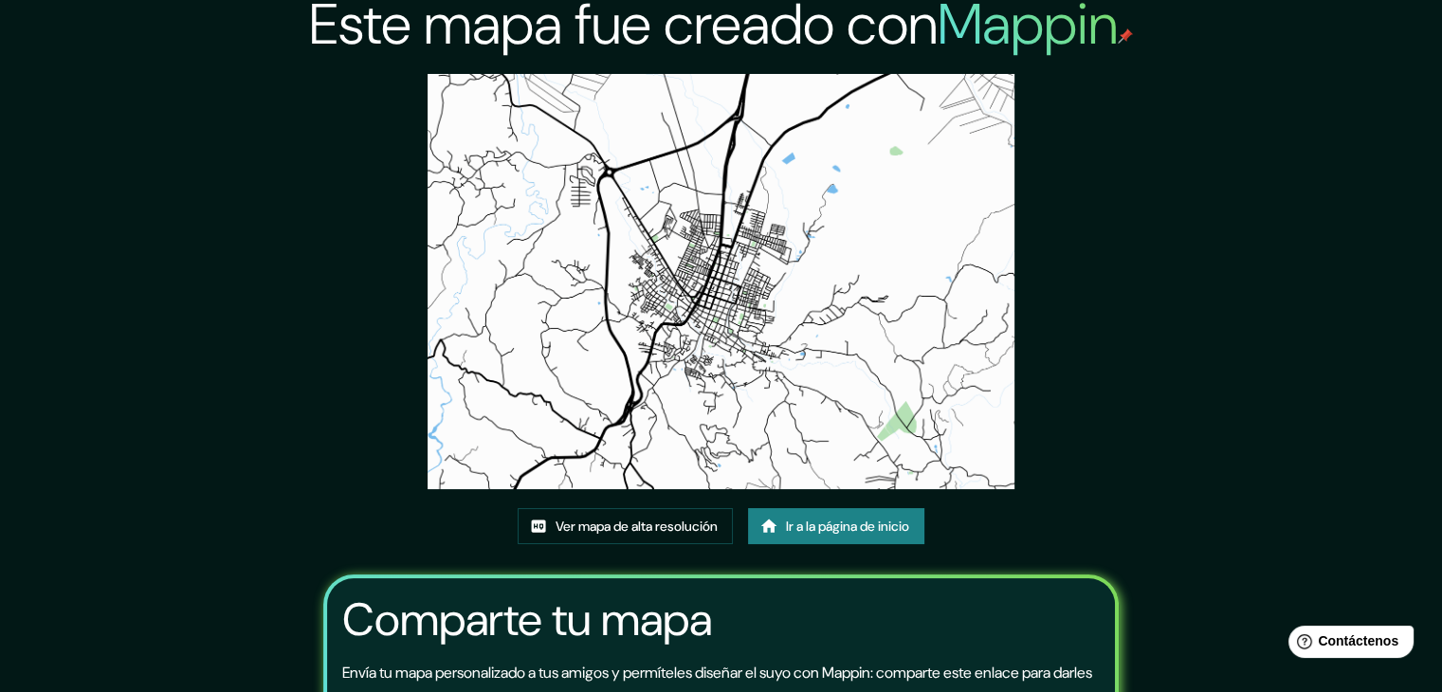
click at [819, 352] on img at bounding box center [721, 281] width 587 height 415
